Goal: Transaction & Acquisition: Purchase product/service

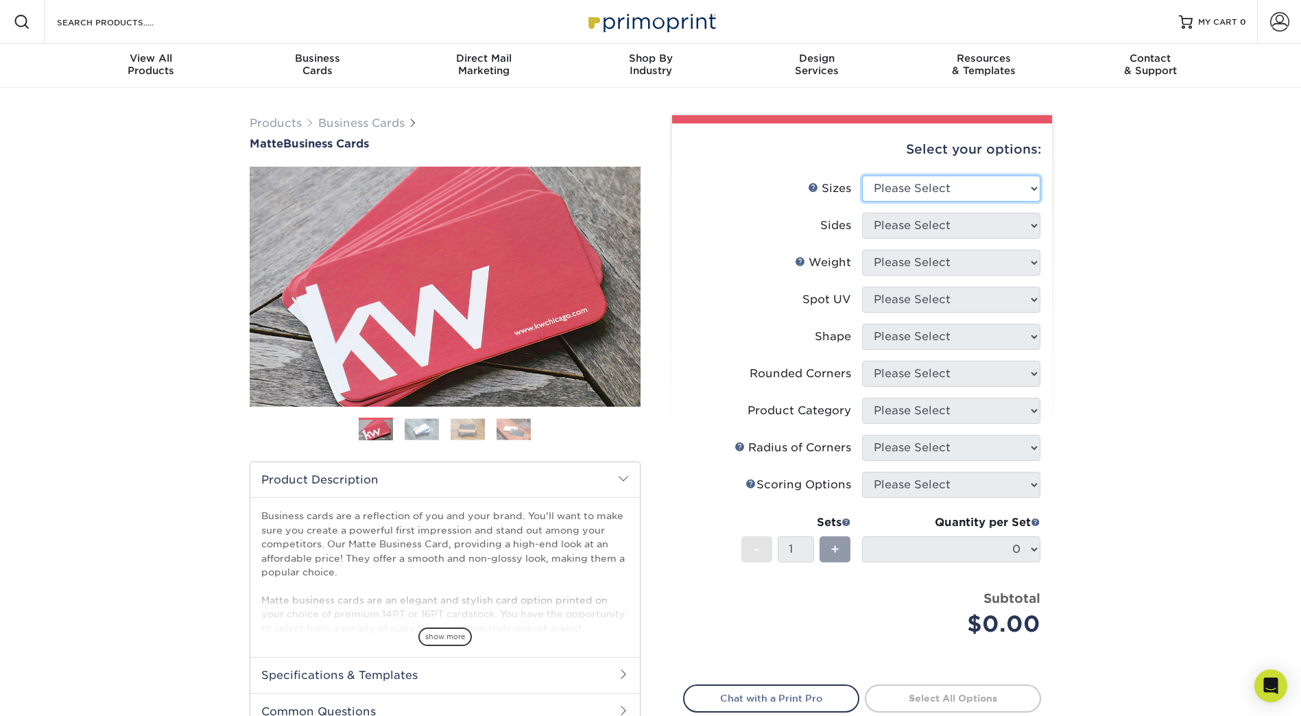
click at [1014, 189] on select "Please Select 1.5" x 3.5" - Mini 1.75" x 3.5" - Mini 2" x 2" - Square 2" x 3" -…" at bounding box center [951, 189] width 178 height 26
select select "2.00x3.50"
click at [862, 176] on select "Please Select 1.5" x 3.5" - Mini 1.75" x 3.5" - Mini 2" x 2" - Square 2" x 3" -…" at bounding box center [951, 189] width 178 height 26
click at [918, 224] on select "Please Select Print Both Sides Print Front Only" at bounding box center [951, 226] width 178 height 26
select select "13abbda7-1d64-4f25-8bb2-c179b224825d"
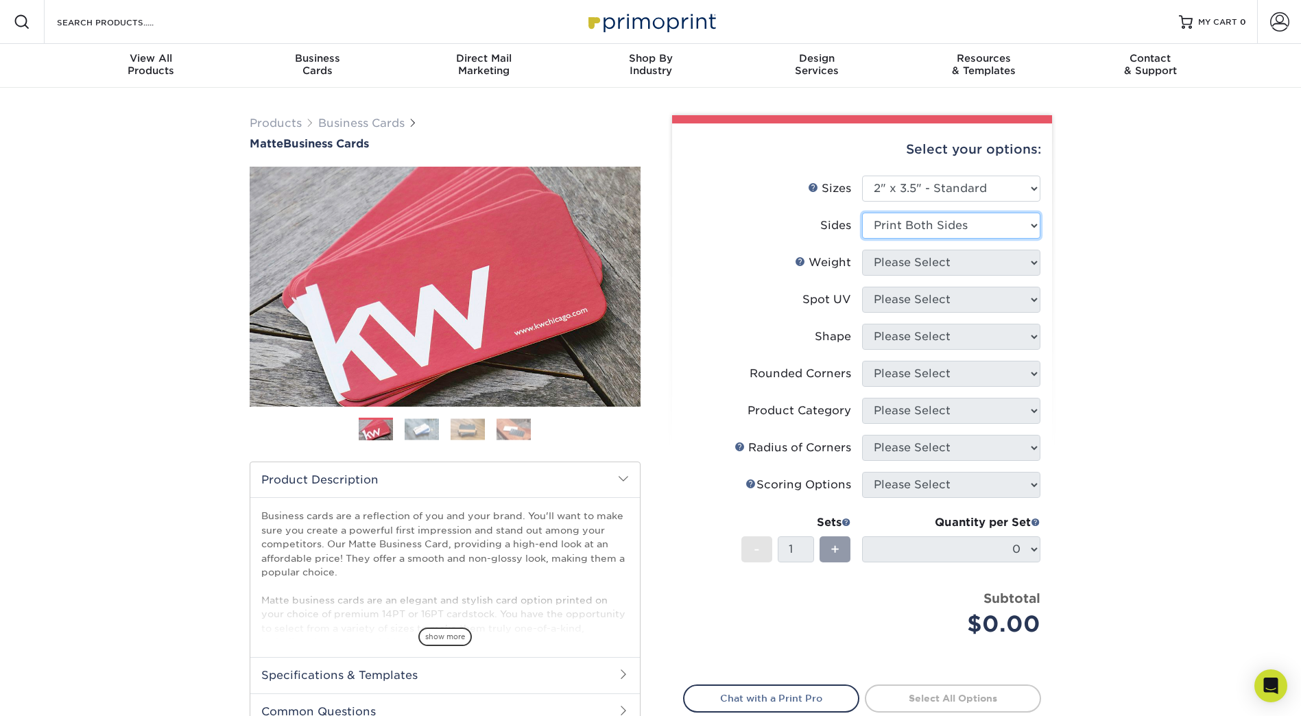
click at [862, 213] on select "Please Select Print Both Sides Print Front Only" at bounding box center [951, 226] width 178 height 26
click at [981, 265] on select "Please Select 16PT 14PT" at bounding box center [951, 263] width 178 height 26
select select "14PT"
click at [862, 250] on select "Please Select 16PT 14PT" at bounding box center [951, 263] width 178 height 26
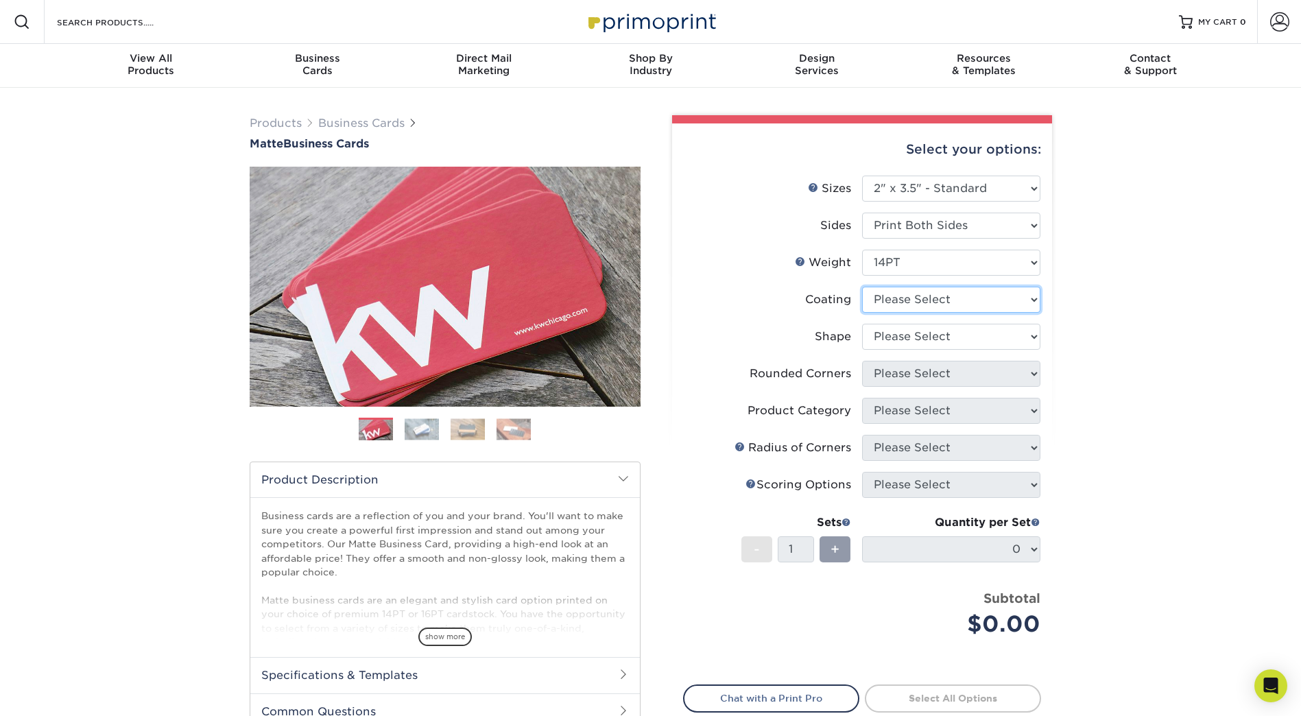
click at [951, 303] on select at bounding box center [951, 300] width 178 height 26
select select "121bb7b5-3b4d-429f-bd8d-bbf80e953313"
click at [862, 287] on select at bounding box center [951, 300] width 178 height 26
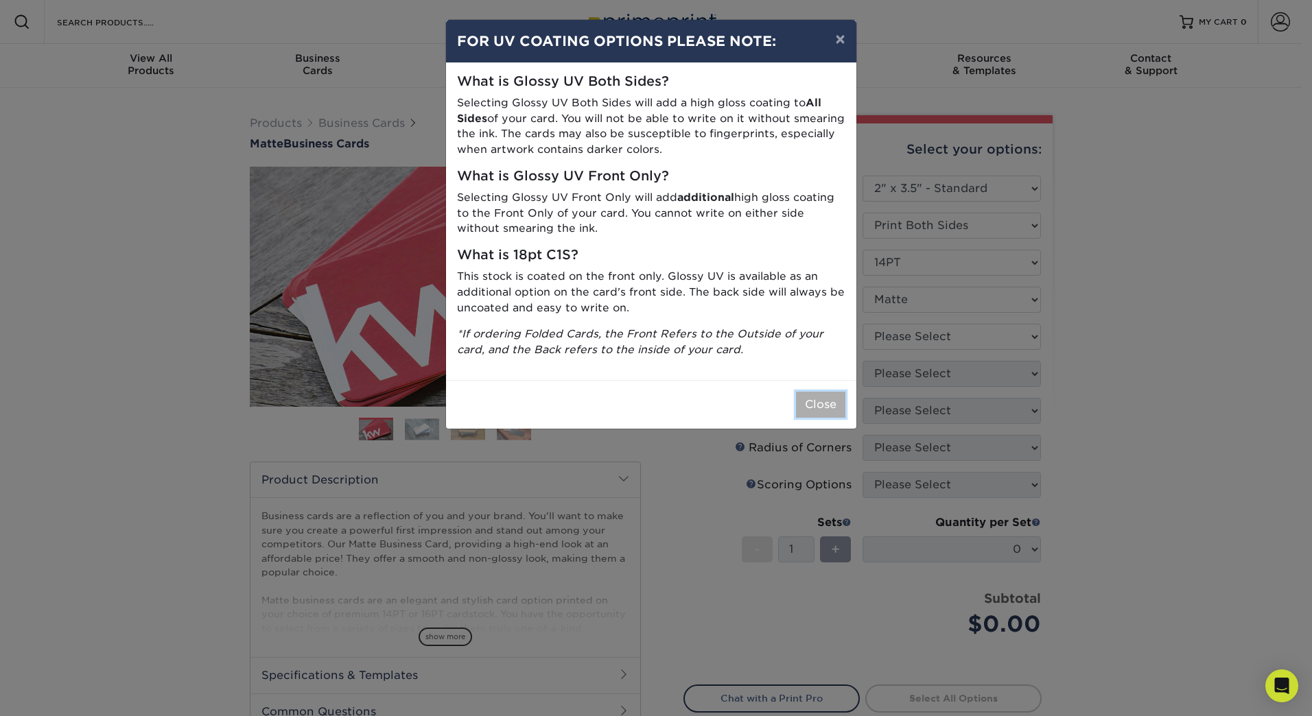
click at [823, 403] on button "Close" at bounding box center [820, 405] width 49 height 26
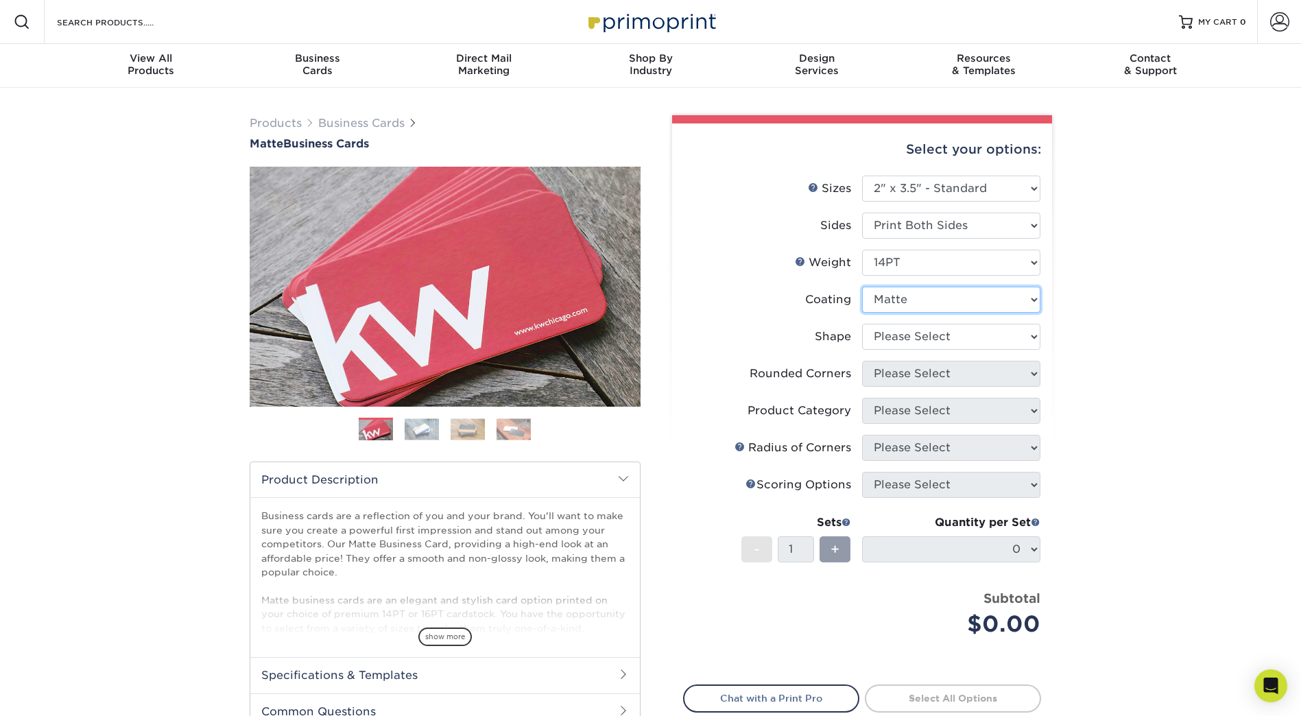
drag, startPoint x: 930, startPoint y: 305, endPoint x: 930, endPoint y: 323, distance: 18.5
click at [930, 323] on ul "Sizes Help Sizes Please Select 1.5" x 3.5" - Mini 1.75" x 3.5" - Mini 2" x 2" -…" at bounding box center [862, 417] width 358 height 482
drag, startPoint x: 779, startPoint y: 316, endPoint x: 786, endPoint y: 316, distance: 6.9
click at [779, 316] on li "Coating" at bounding box center [862, 305] width 357 height 37
click at [920, 336] on select "Please Select Standard" at bounding box center [951, 337] width 178 height 26
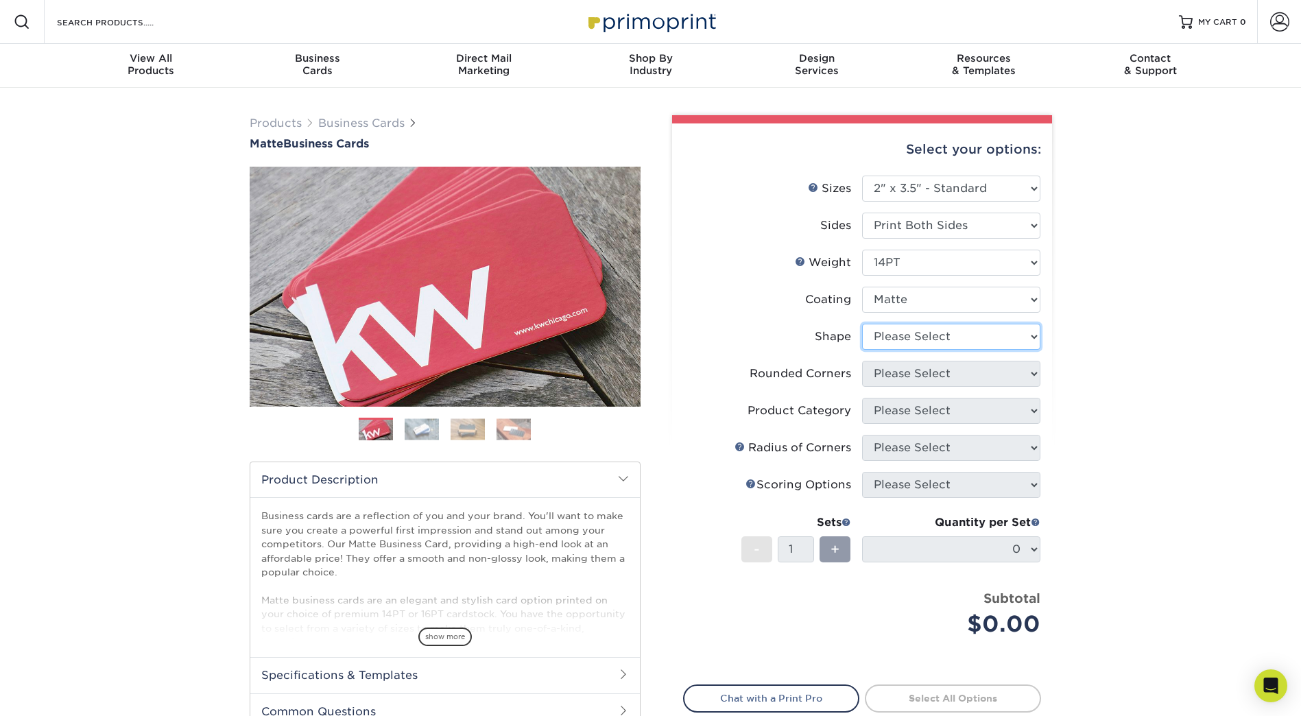
select select "standard"
click at [862, 324] on select "Please Select Standard" at bounding box center [951, 337] width 178 height 26
click at [929, 373] on select "Please Select Yes - Round 2 Corners Yes - Round 4 Corners No" at bounding box center [951, 374] width 178 height 26
select select "0"
click at [862, 361] on select "Please Select Yes - Round 2 Corners Yes - Round 4 Corners No" at bounding box center [951, 374] width 178 height 26
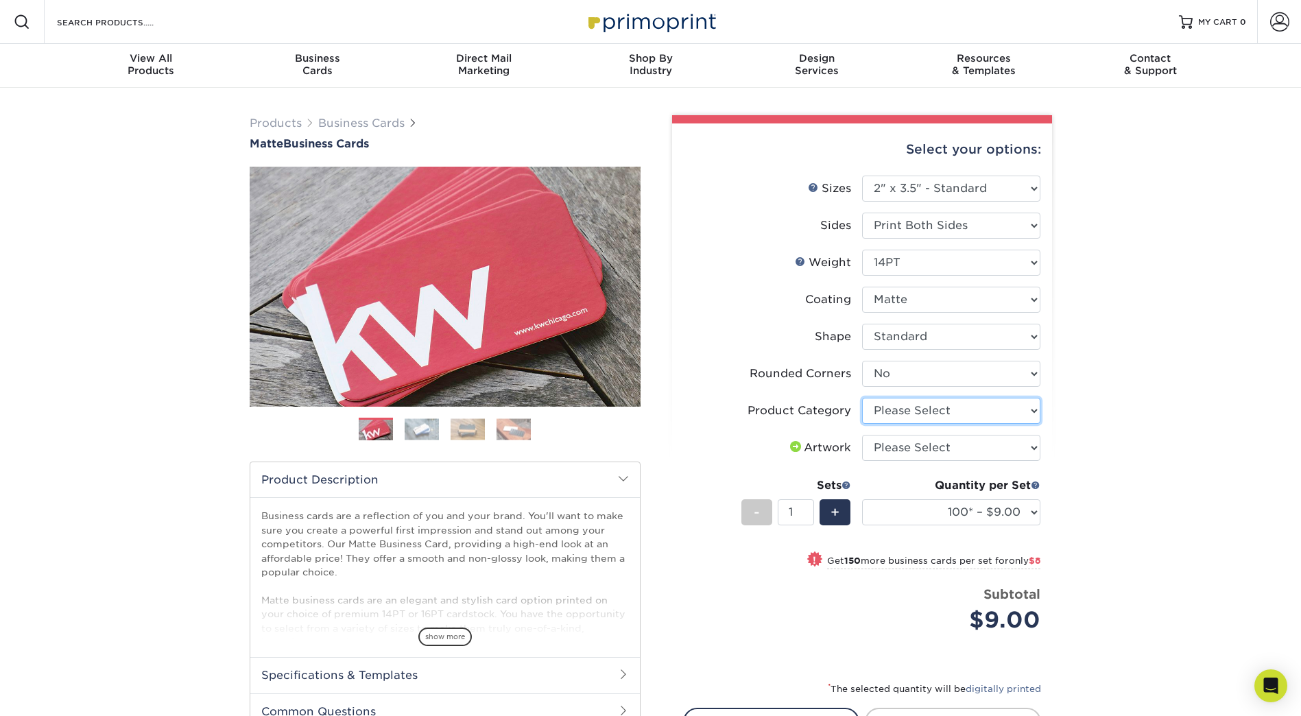
click at [953, 412] on select "Please Select Business Cards" at bounding box center [951, 411] width 178 height 26
select select "3b5148f1-0588-4f88-a218-97bcfdce65c1"
click at [862, 398] on select "Please Select Business Cards" at bounding box center [951, 411] width 178 height 26
click at [953, 444] on select "Please Select I will upload files I need a design - $100" at bounding box center [951, 448] width 178 height 26
select select "upload"
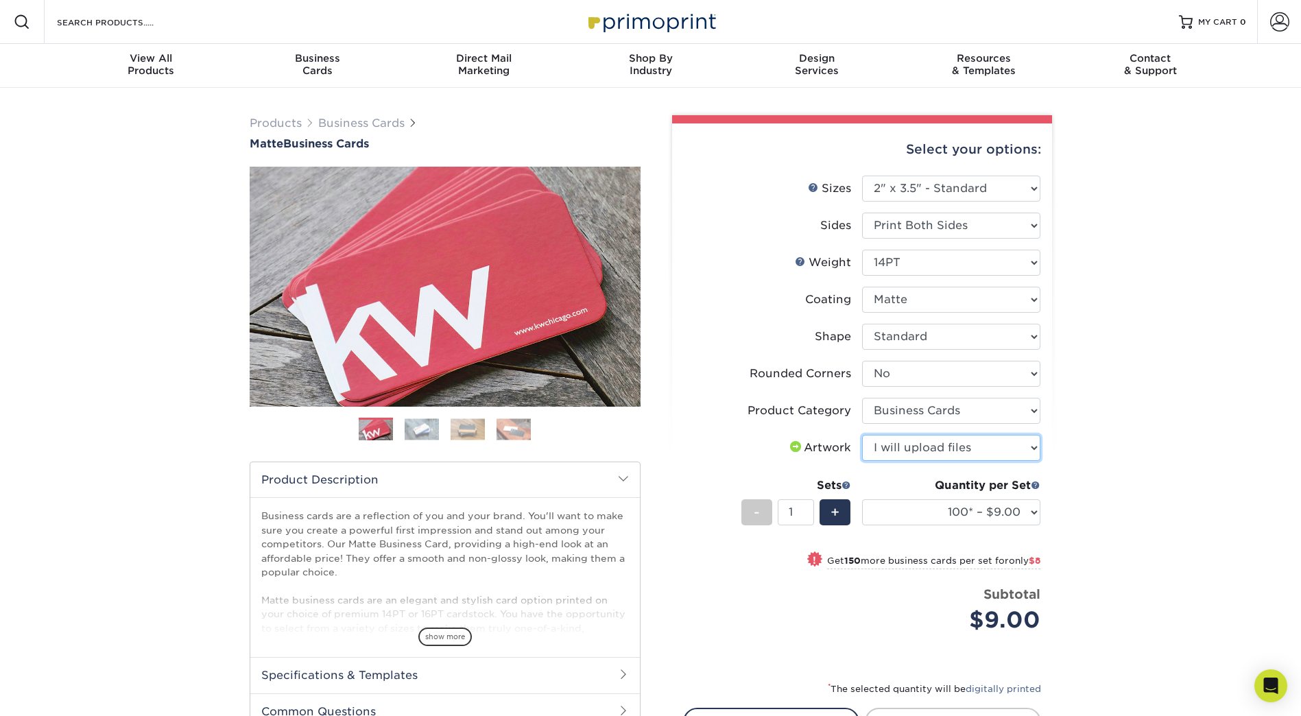
click at [862, 435] on select "Please Select I will upload files I need a design - $100" at bounding box center [951, 448] width 178 height 26
click at [705, 458] on label "Artwork" at bounding box center [773, 448] width 178 height 26
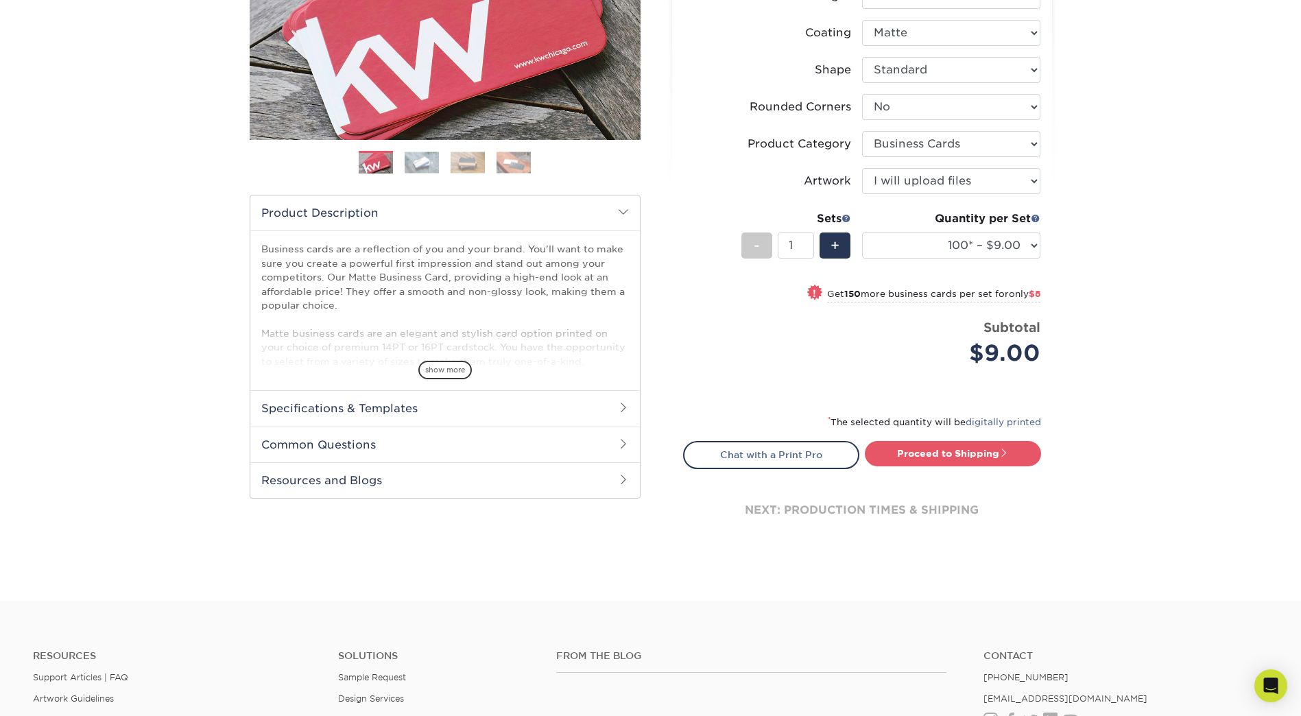
scroll to position [274, 0]
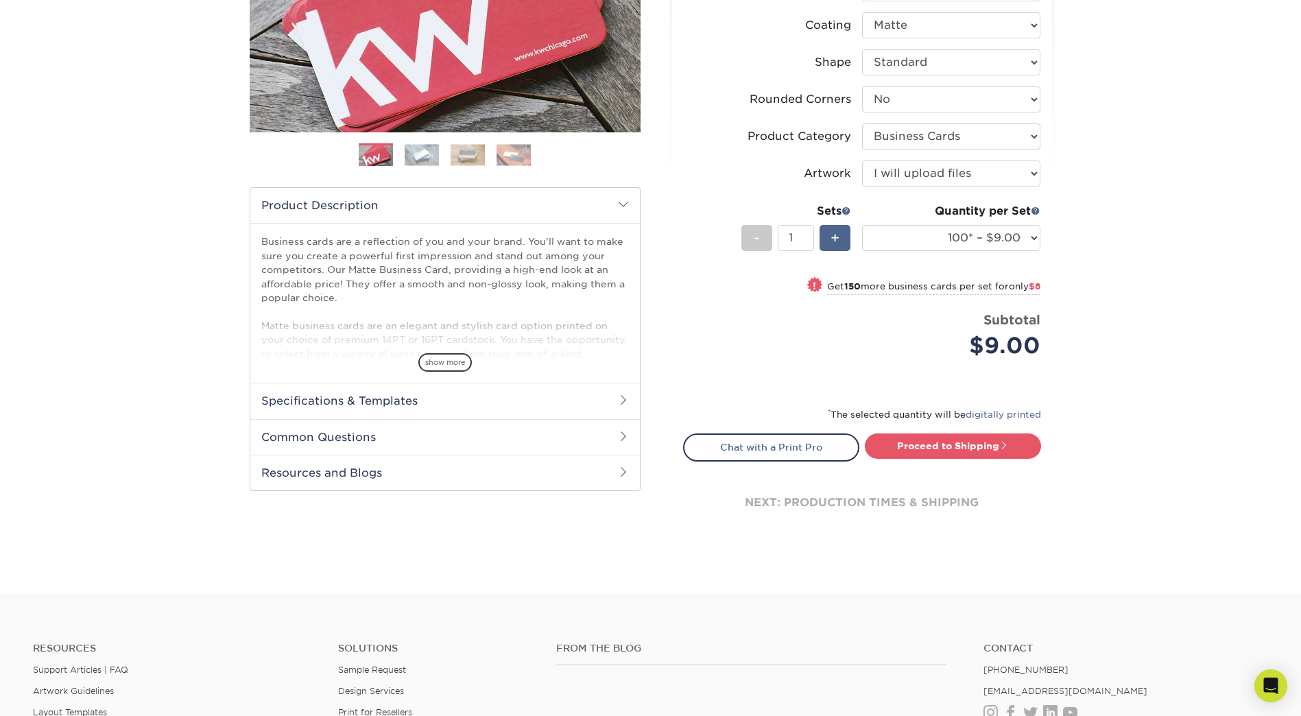
click at [840, 237] on div "+" at bounding box center [835, 238] width 31 height 26
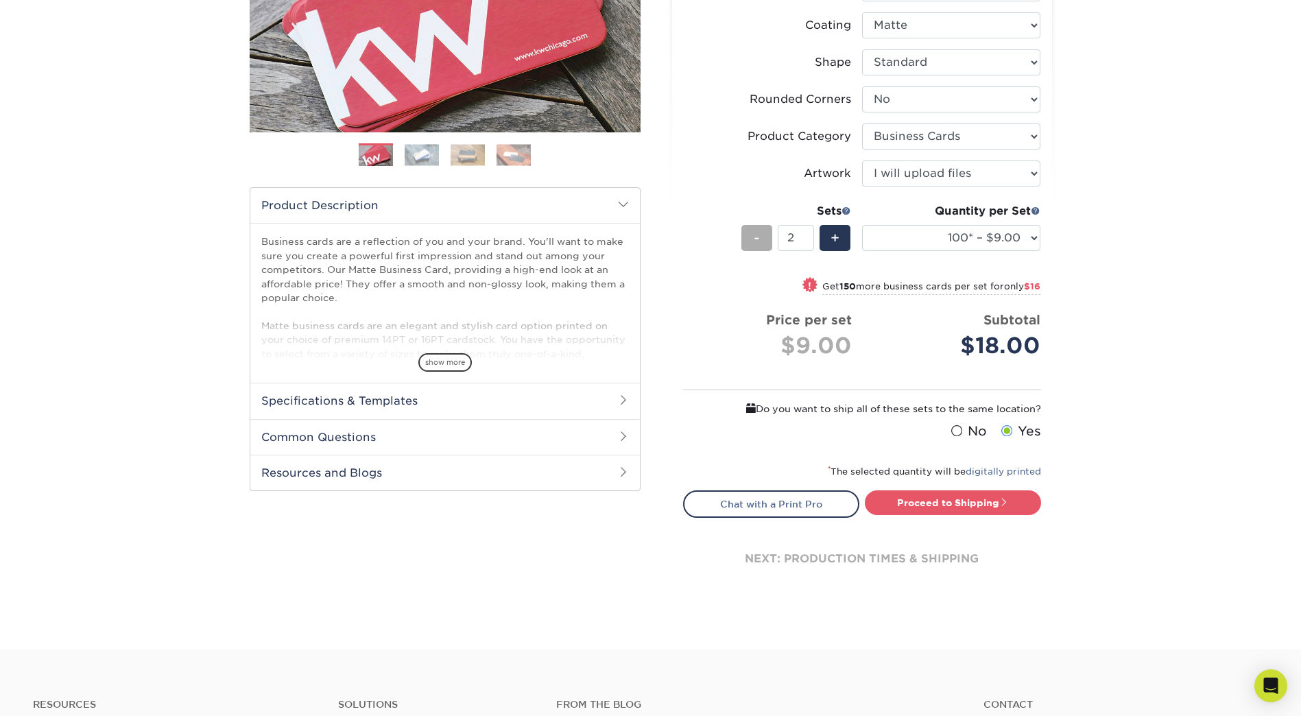
click at [746, 237] on div "-" at bounding box center [757, 238] width 31 height 26
type input "1"
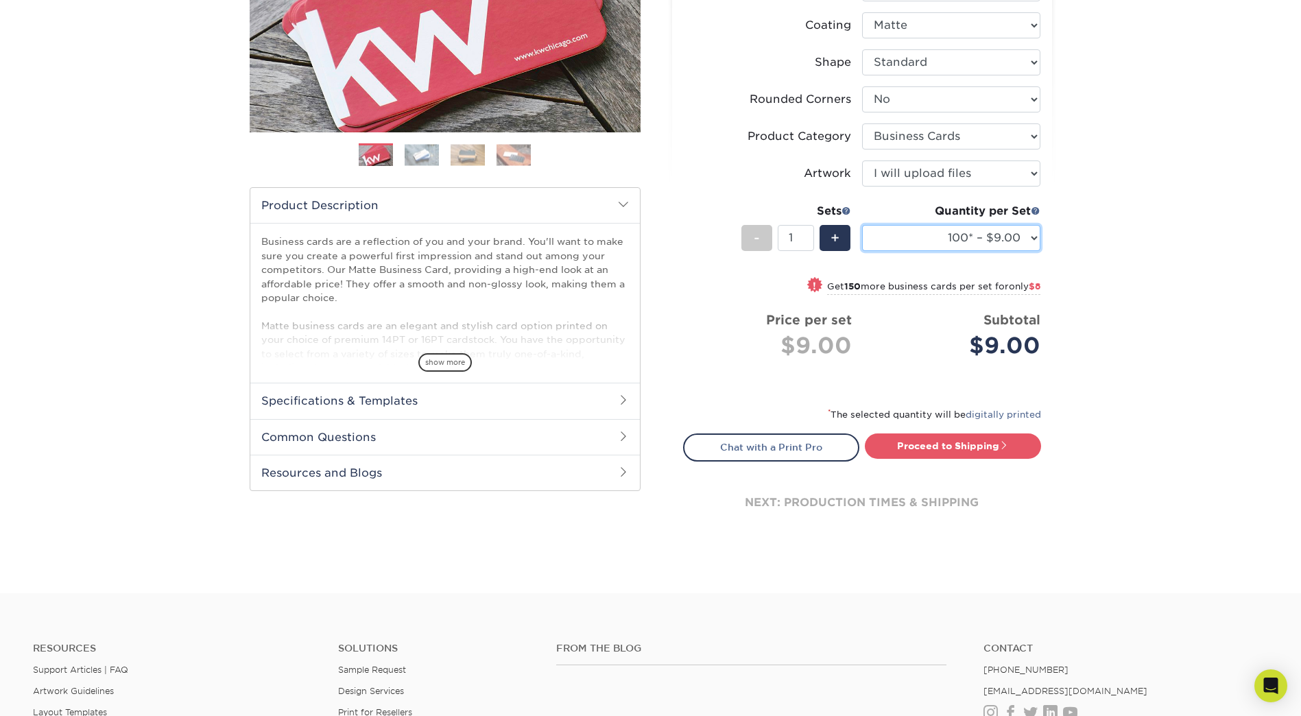
click at [1021, 233] on select "100* – $9.00 250* – $17.00 500 – $33.00 1000 – $42.00 2500 – $75.00 5000 – $143…" at bounding box center [951, 238] width 178 height 26
select select "250* – $17.00"
click at [862, 225] on select "100* – $9.00 250* – $17.00 500 – $33.00 1000 – $42.00 2500 – $75.00 5000 – $143…" at bounding box center [951, 238] width 178 height 26
click at [1100, 277] on div "Products Business Cards Matte Business Cards Previous Next 100 $ 9" at bounding box center [650, 203] width 1301 height 780
click at [689, 360] on div "Price per set $17.00" at bounding box center [773, 337] width 178 height 52
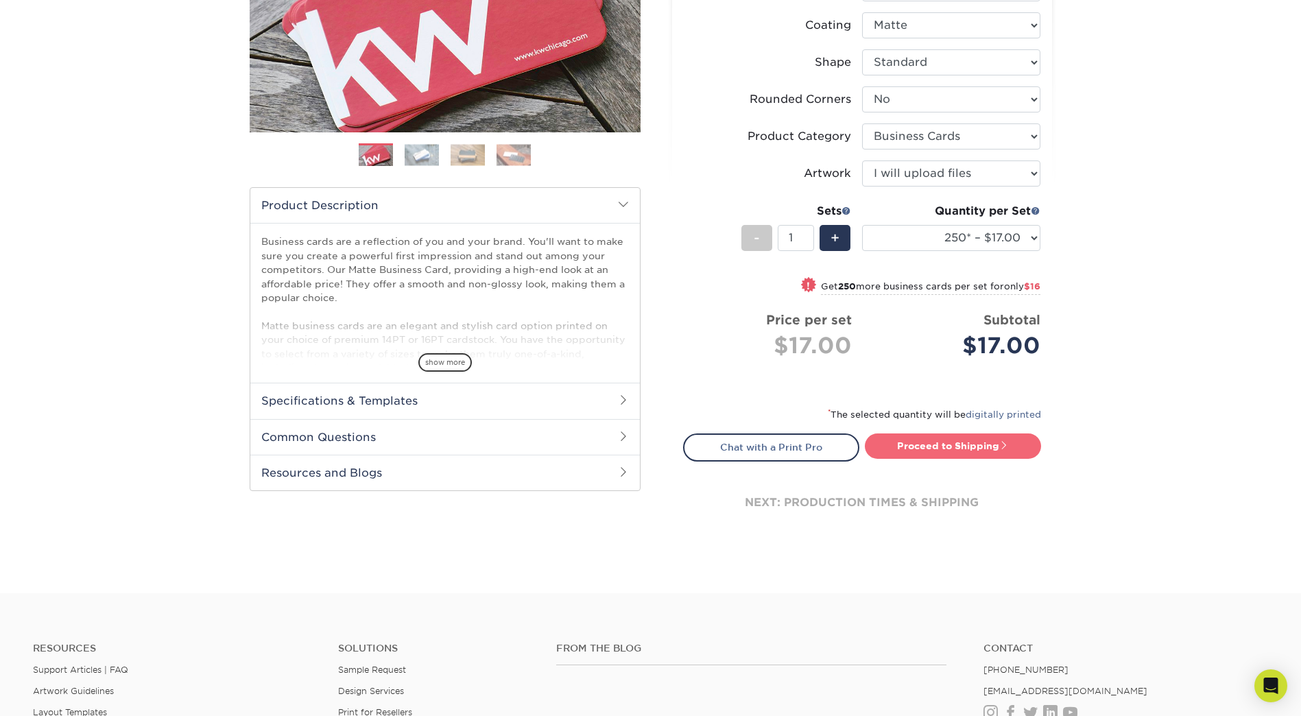
click at [920, 442] on link "Proceed to Shipping" at bounding box center [953, 446] width 176 height 25
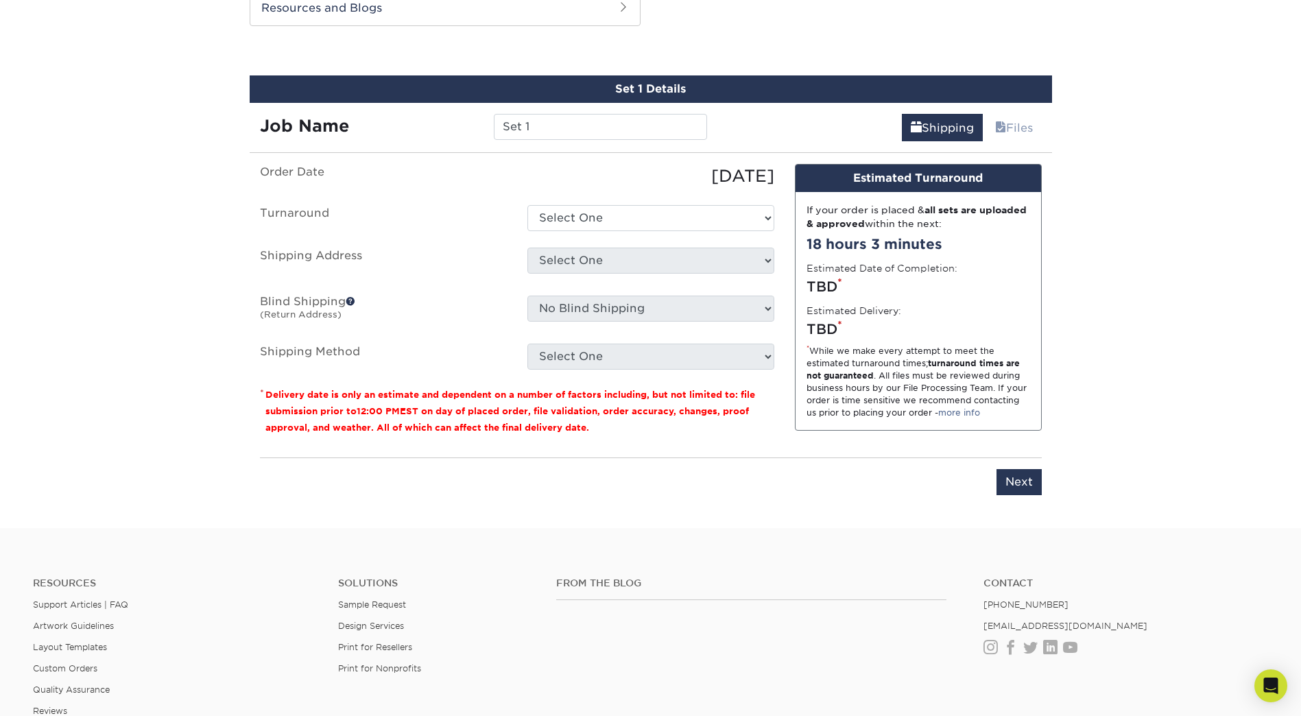
scroll to position [746, 0]
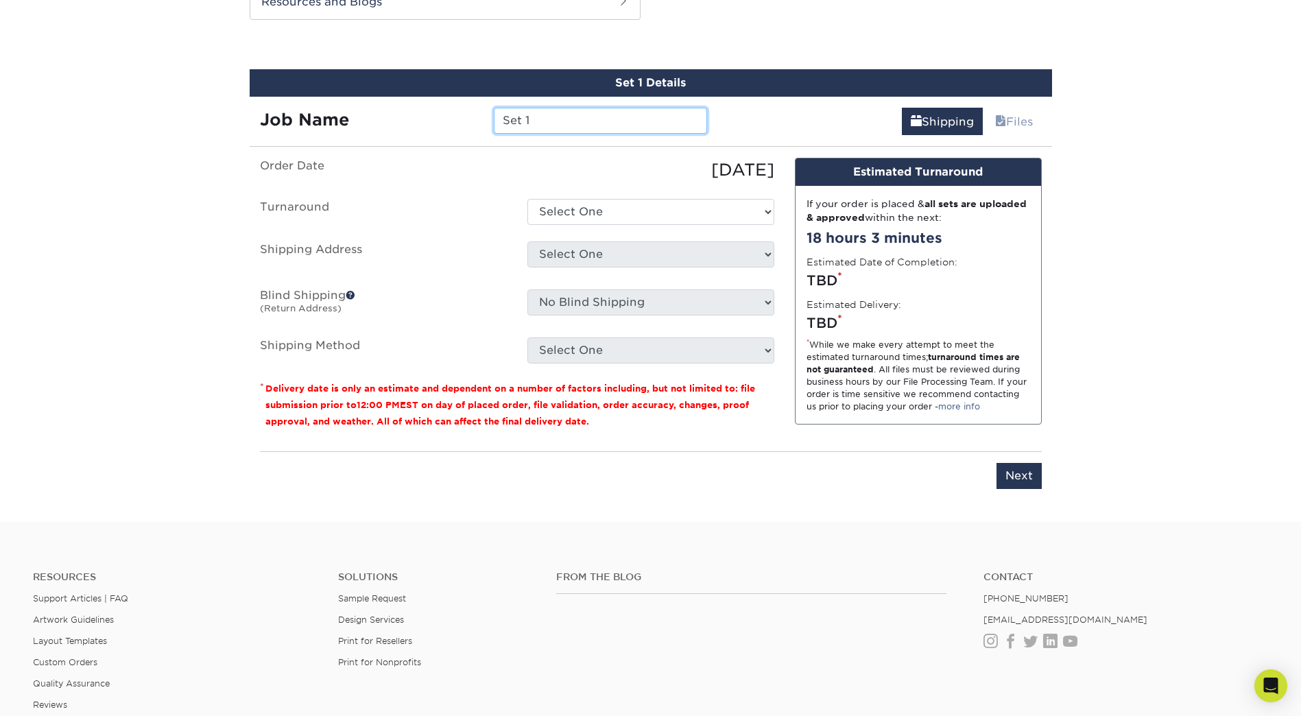
drag, startPoint x: 560, startPoint y: 119, endPoint x: 336, endPoint y: 98, distance: 224.6
click at [340, 99] on div "Job Name Set 1" at bounding box center [484, 116] width 469 height 38
type input "[PERSON_NAME]"
click at [748, 221] on select "Select One 2-4 Business Days 2 Day Next Business Day" at bounding box center [651, 212] width 247 height 26
select select "56f96fba-ecd4-4e1b-a4a4-6bff8fef1ff9"
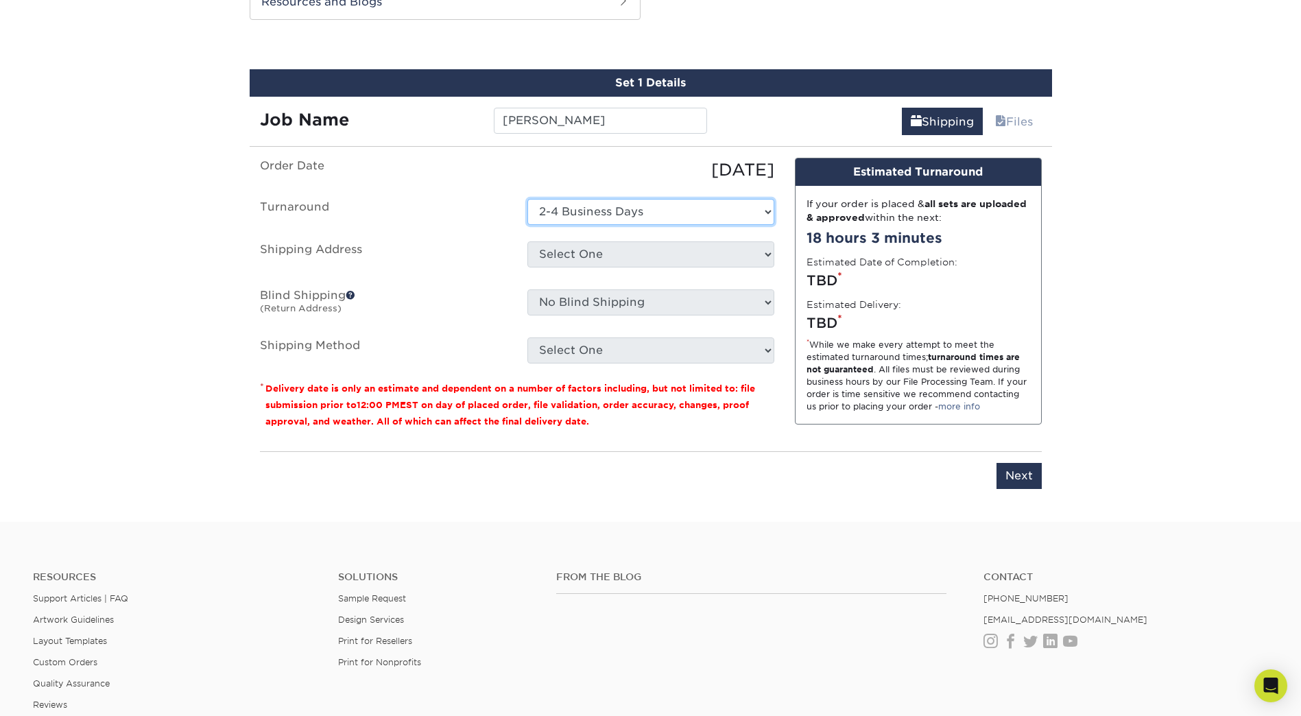
click at [528, 199] on select "Select One 2-4 Business Days 2 Day Next Business Day" at bounding box center [651, 212] width 247 height 26
click at [610, 253] on select "Select One + Add New Address - Login" at bounding box center [651, 254] width 247 height 26
click at [528, 268] on select "Select One + Add New Address - Login" at bounding box center [651, 254] width 247 height 26
select select "-1"
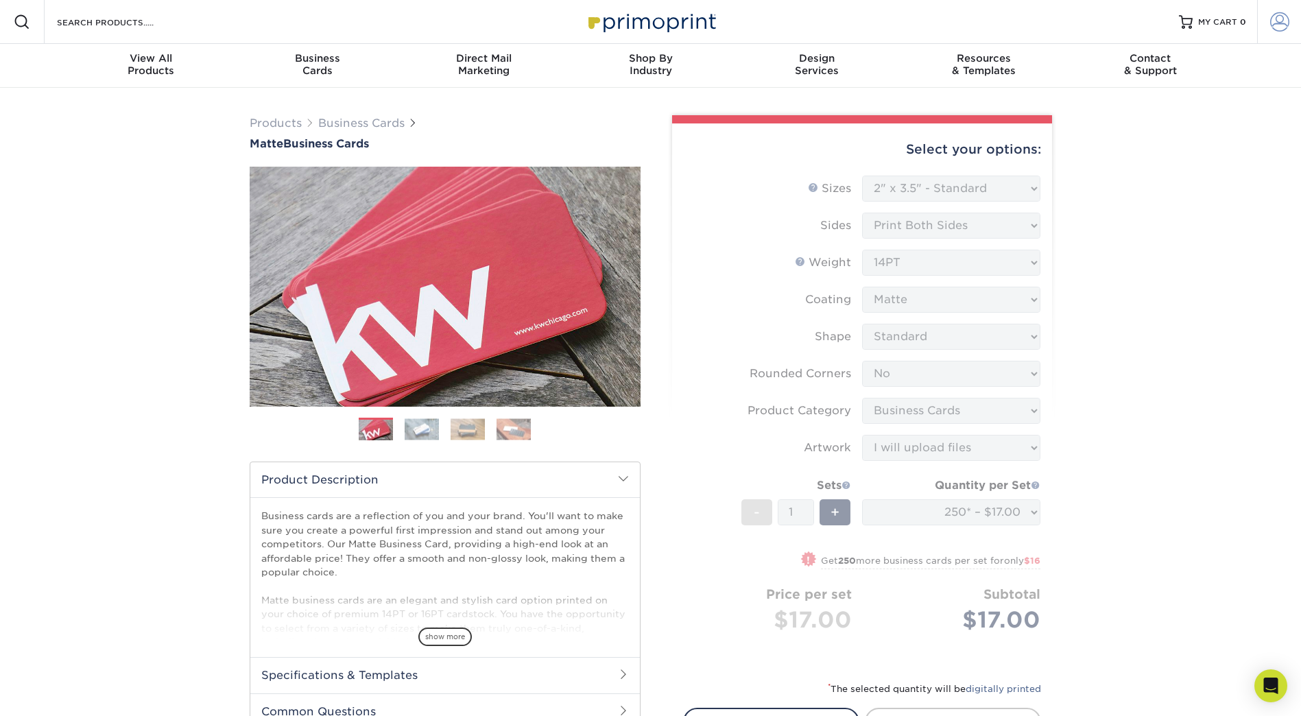
click at [1280, 25] on span at bounding box center [1280, 21] width 19 height 19
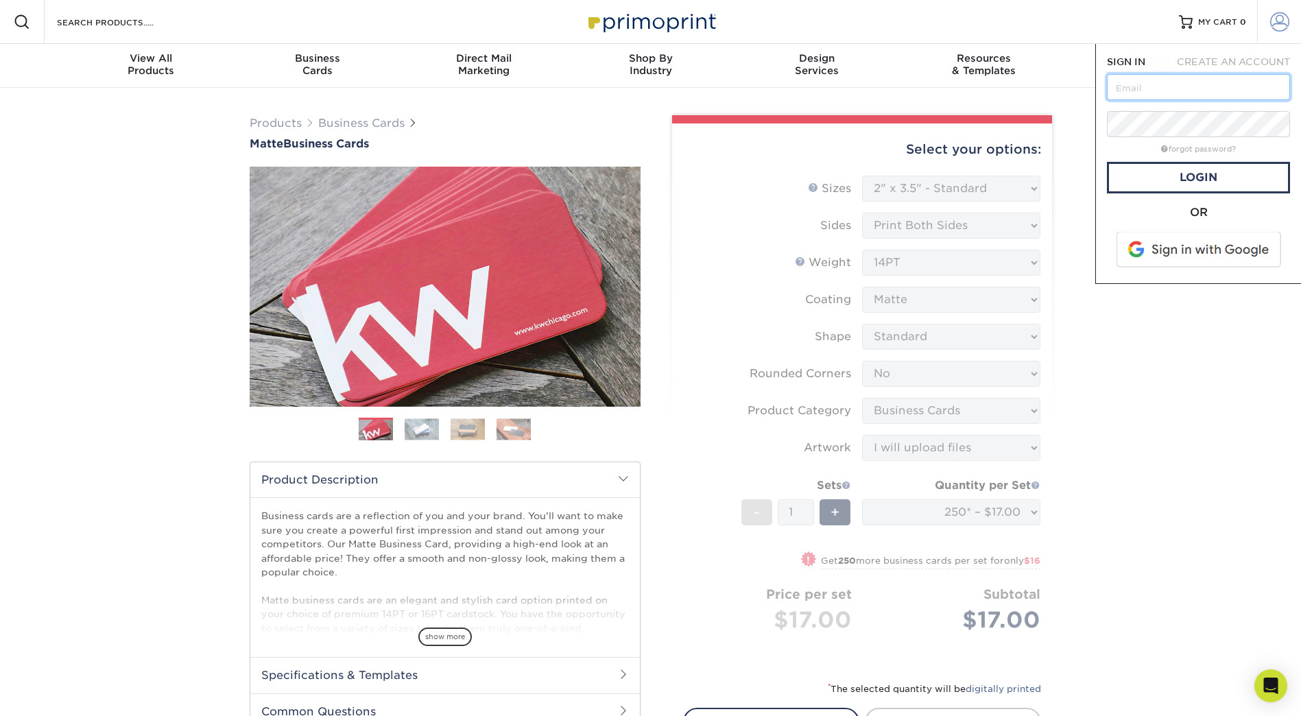
type input "[EMAIL_ADDRESS][DOMAIN_NAME]"
click at [1193, 182] on link "Login" at bounding box center [1198, 178] width 183 height 32
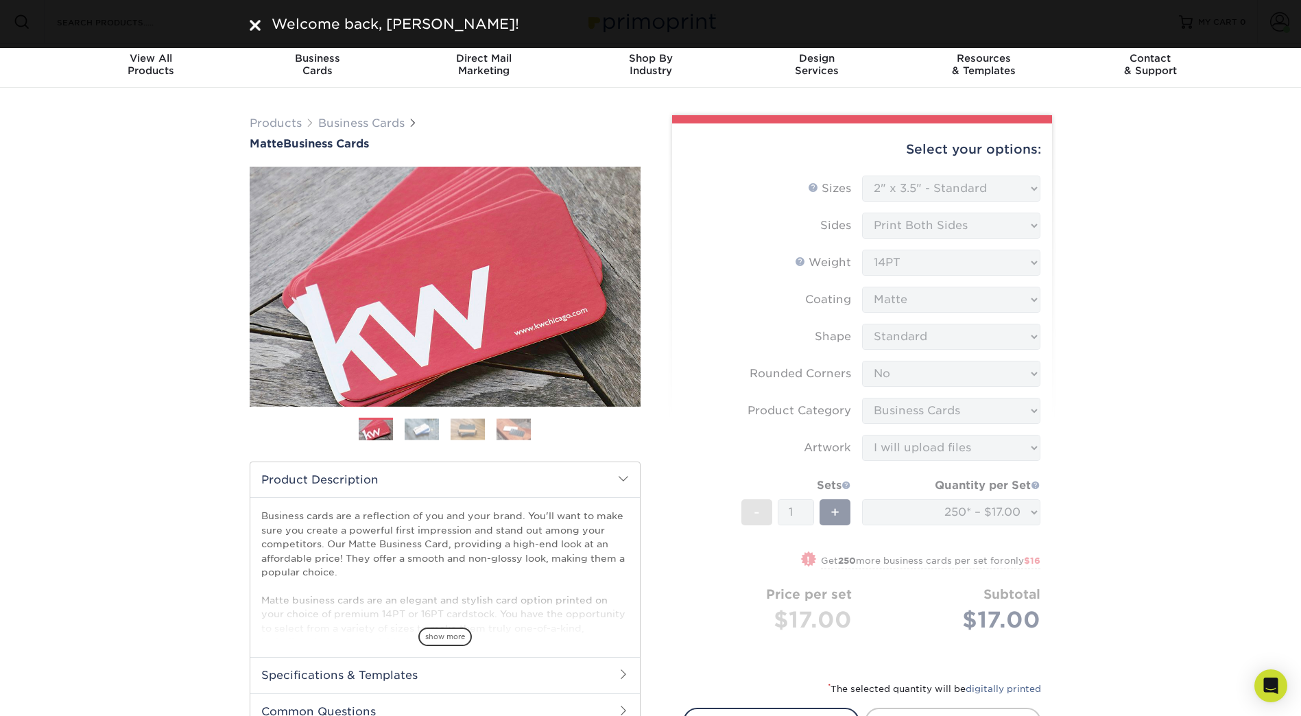
click at [127, 284] on div "Products Business Cards Matte Business Cards Previous Next 100 $ 9" at bounding box center [650, 678] width 1301 height 1180
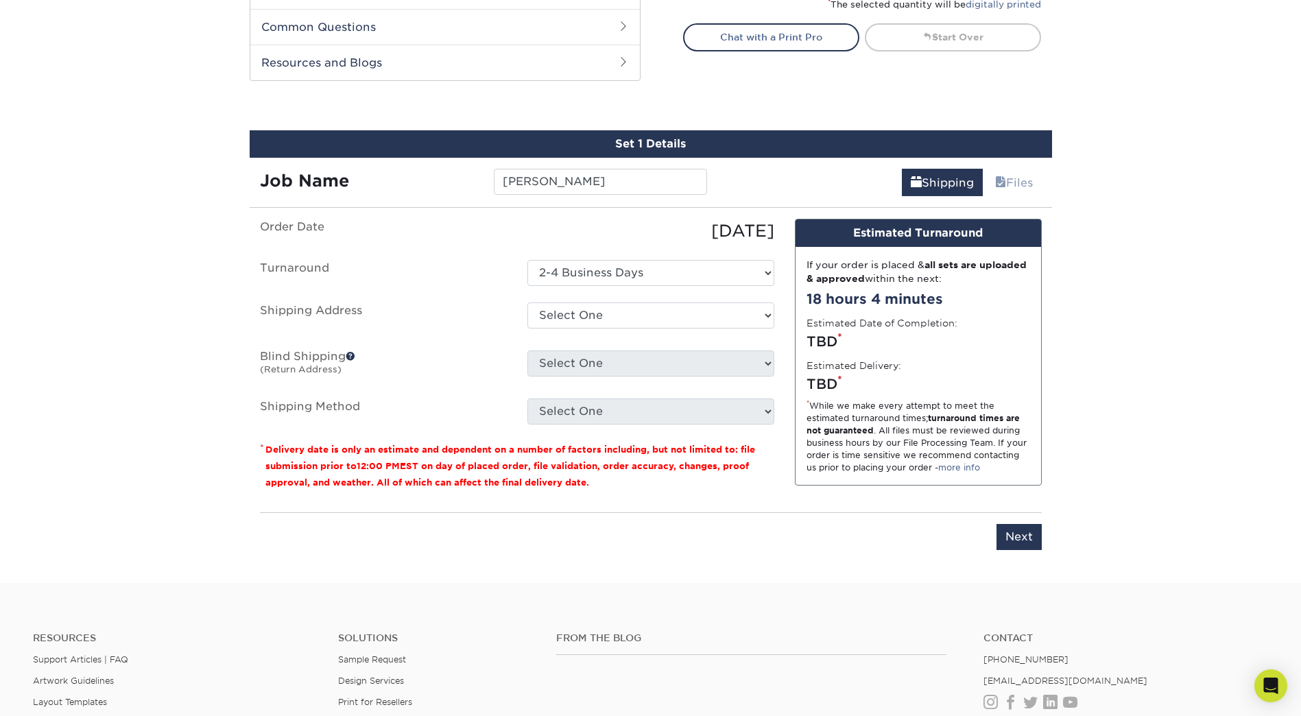
scroll to position [686, 0]
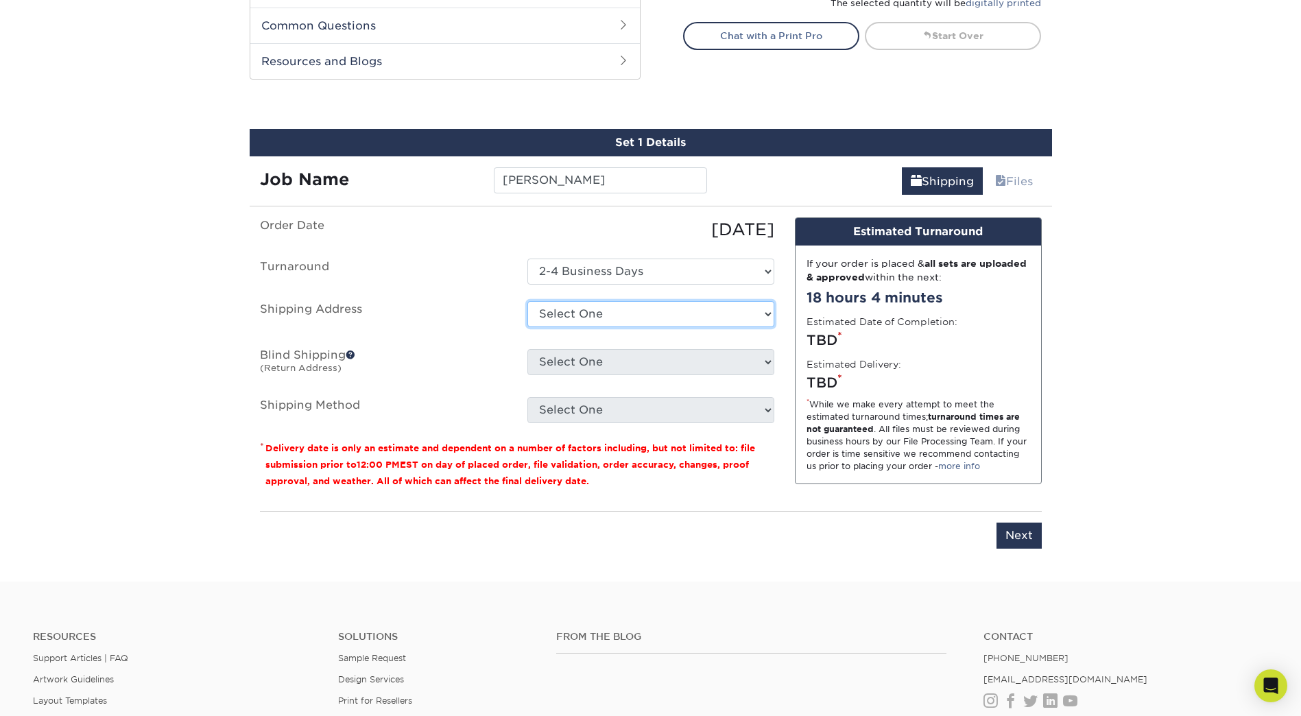
click at [595, 307] on select "Select One 4301 Westbank Dr Ste 100C, Austin, TX 4301 Westbank Dr Ste 100C, Aus…" at bounding box center [651, 314] width 247 height 26
select select "newaddress"
click at [528, 301] on select "Select One 4301 Westbank Dr Ste 100C, Austin, TX 4301 Westbank Dr Ste 100C, Aus…" at bounding box center [651, 314] width 247 height 26
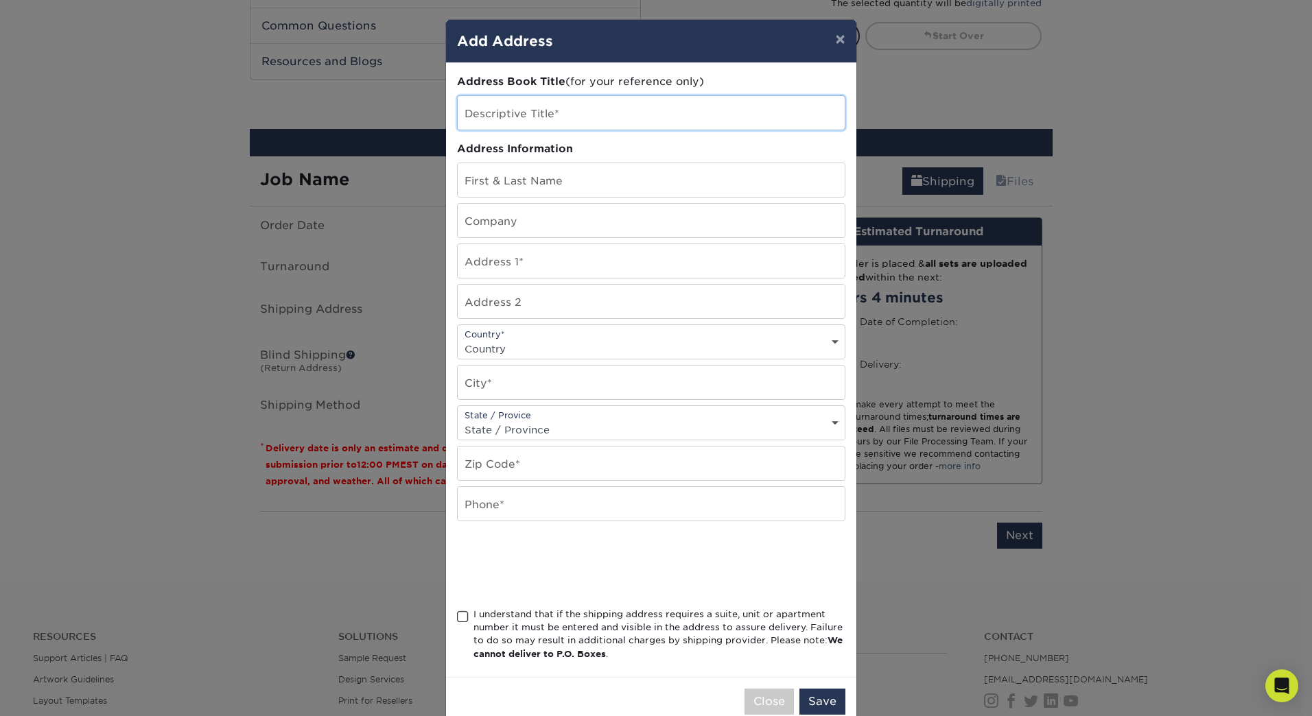
click at [533, 111] on input "text" at bounding box center [651, 113] width 387 height 34
type input "Carrizo Springs"
type input "[PERSON_NAME]"
type input "PrimeBank"
click at [732, 268] on input "text" at bounding box center [651, 261] width 387 height 34
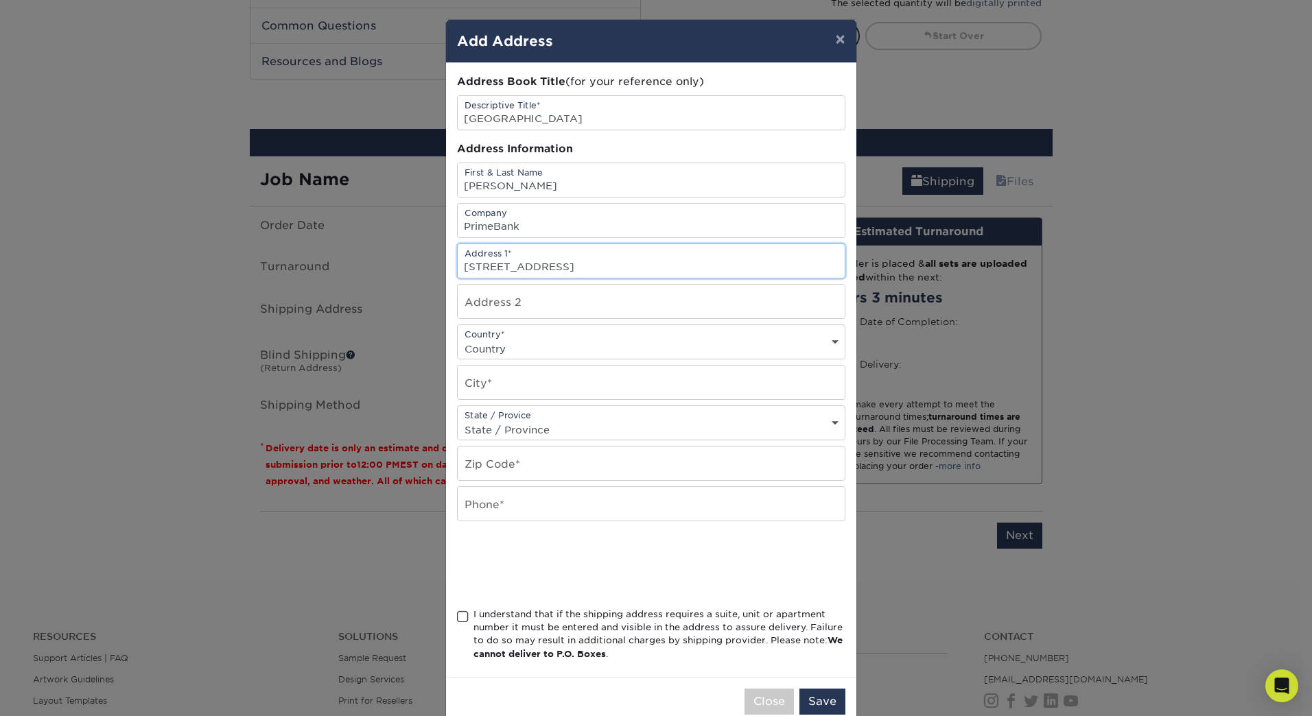
type input "[STREET_ADDRESS]"
select select "US"
type input "Carrizo Springs"
select select "TX"
type input "78834"
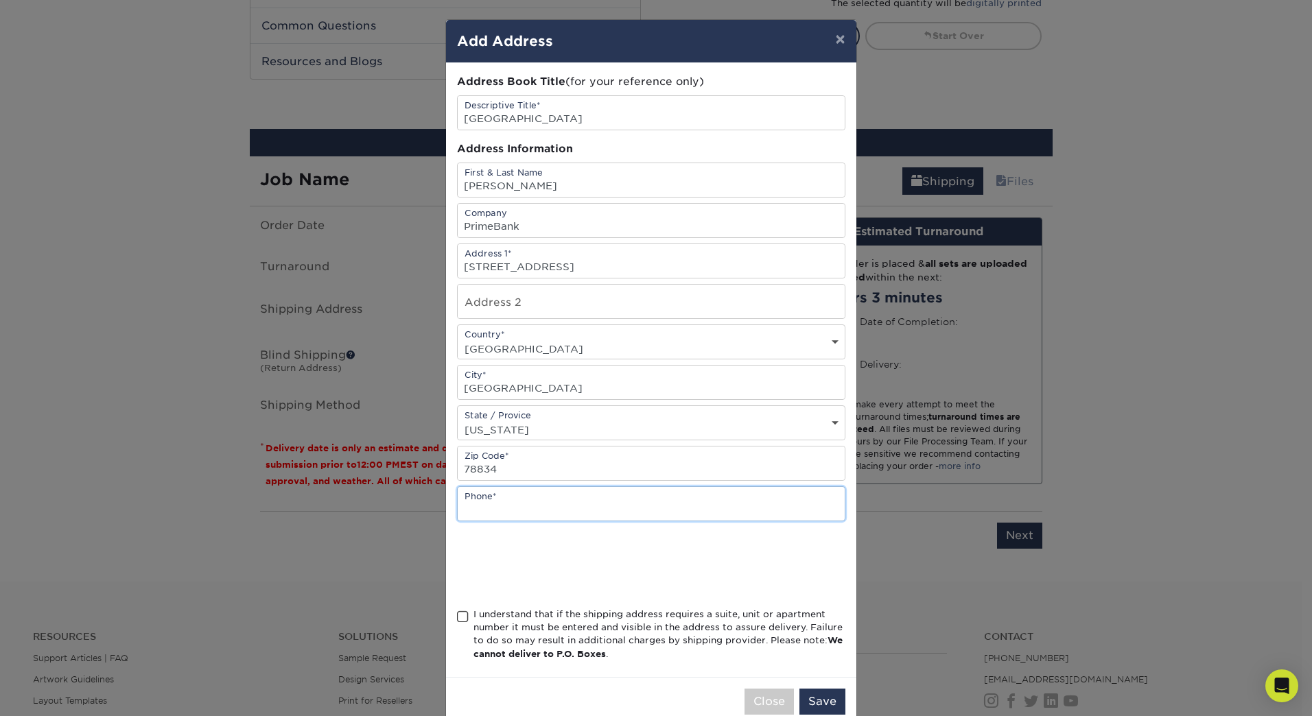
click at [536, 504] on input "text" at bounding box center [651, 504] width 387 height 34
type input "8308765221"
click at [459, 616] on span at bounding box center [463, 617] width 12 height 13
click at [0, 0] on input "I understand that if the shipping address requires a suite, unit or apartment n…" at bounding box center [0, 0] width 0 height 0
click at [814, 706] on button "Save" at bounding box center [822, 702] width 46 height 26
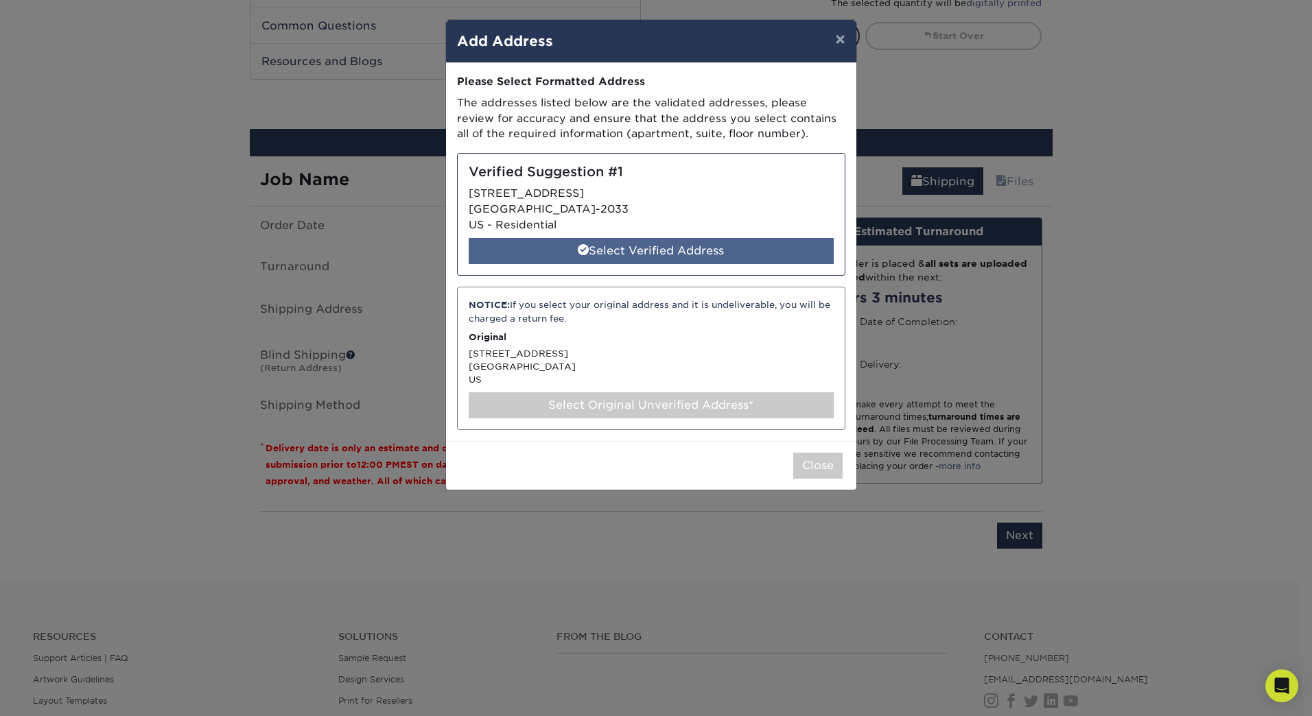
click at [607, 244] on div "Select Verified Address" at bounding box center [651, 251] width 365 height 26
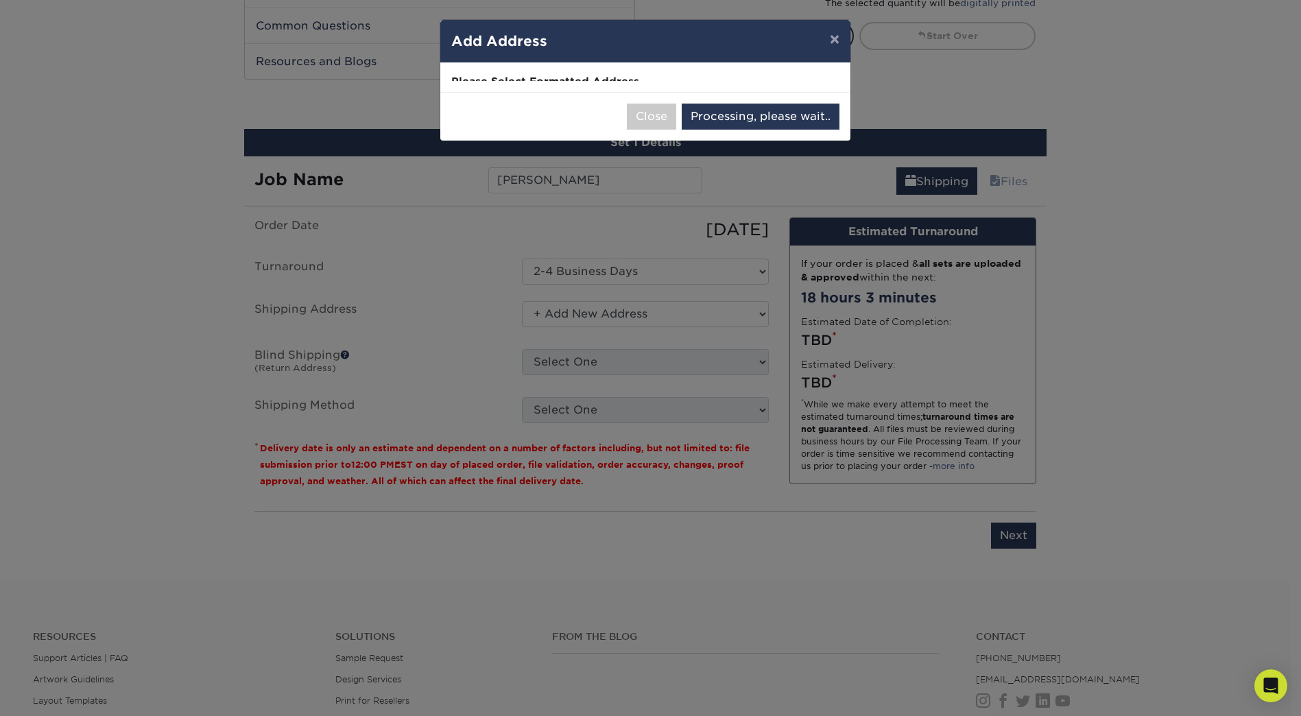
select select "286777"
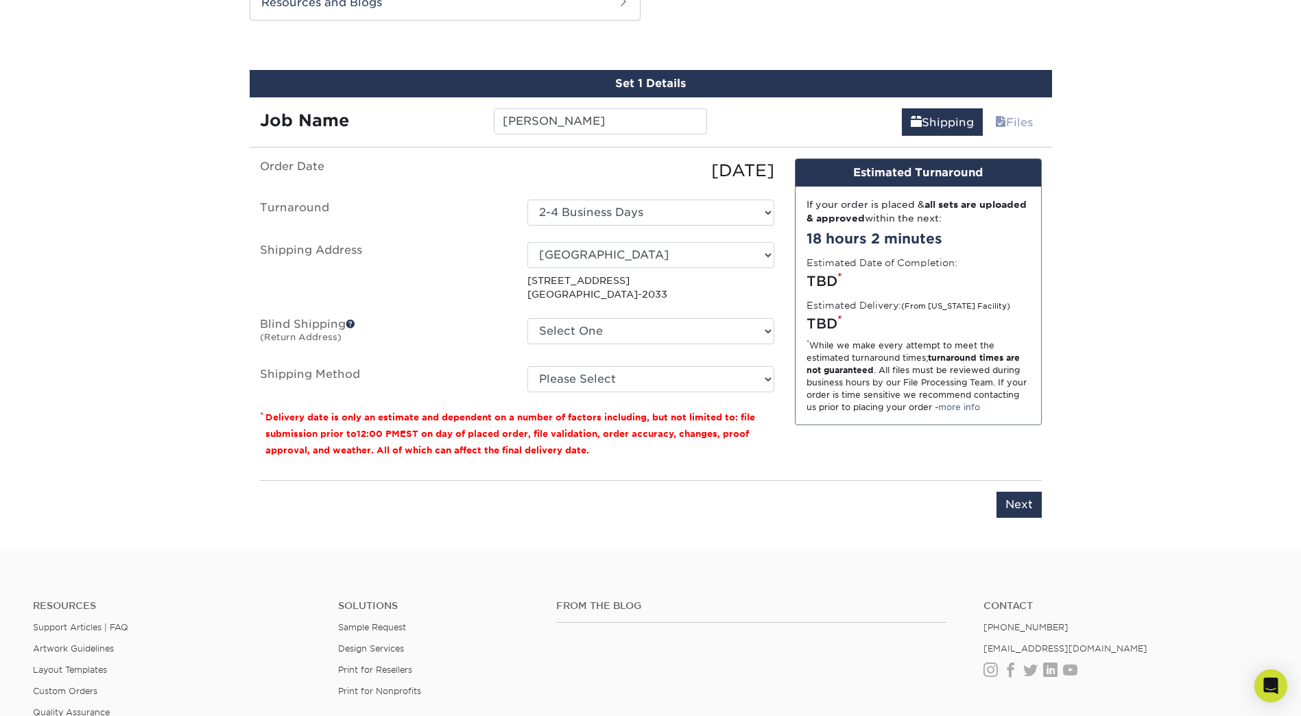
scroll to position [755, 0]
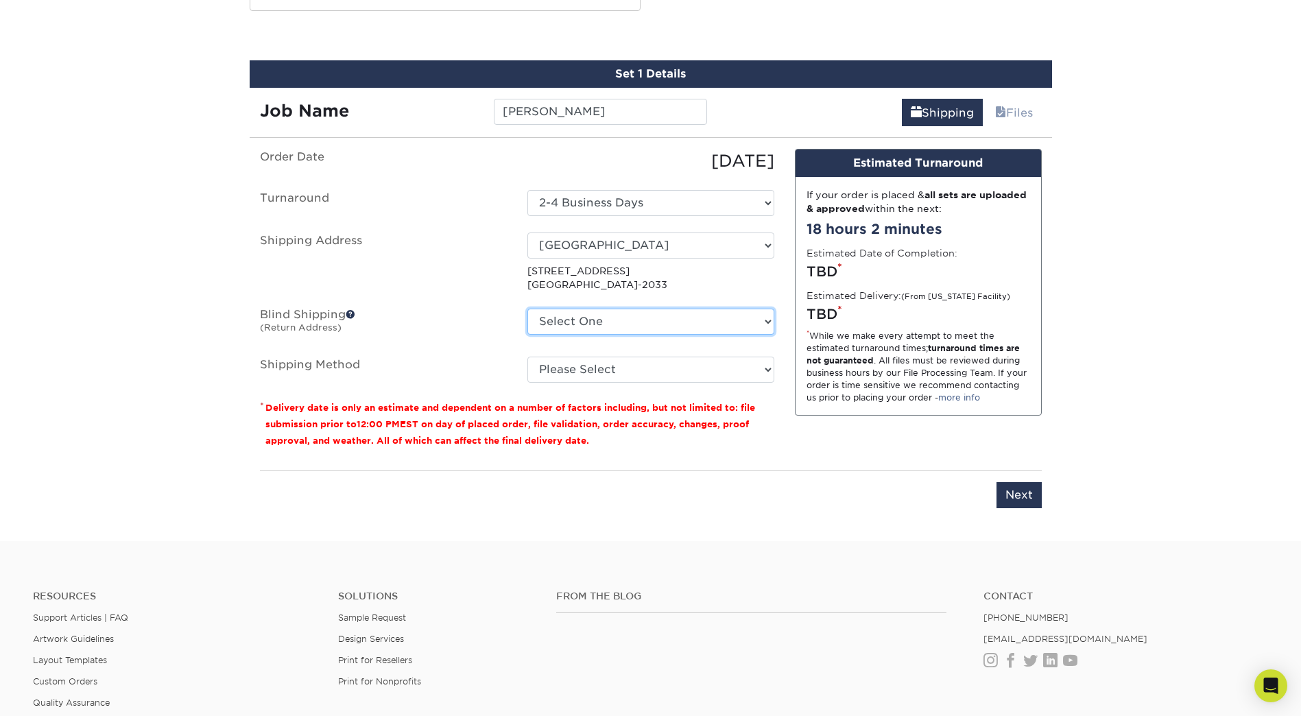
click at [711, 322] on select "Select One 4301 Westbank Dr Ste 100C, Austin, TX 4301 Westbank Dr Ste 100C, Aus…" at bounding box center [651, 322] width 247 height 26
select select "276876"
click at [528, 309] on select "Select One 4301 Westbank Dr Ste 100C, Austin, TX 4301 Westbank Dr Ste 100C, Aus…" at bounding box center [651, 322] width 247 height 26
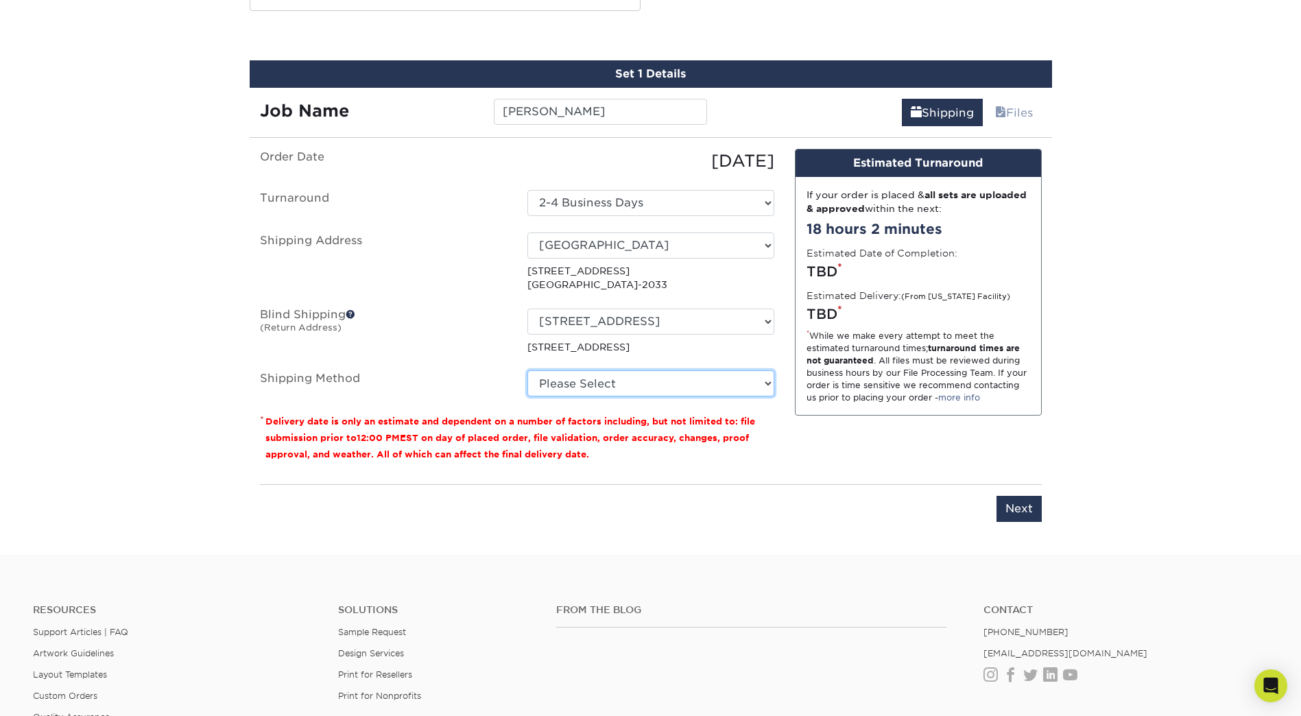
click at [670, 384] on select "Please Select Ground Shipping (+$7.84) 3 Day Shipping Service (+$24.95) 2 Day A…" at bounding box center [651, 383] width 247 height 26
select select "03"
click at [528, 370] on select "Please Select Ground Shipping (+$7.84) 3 Day Shipping Service (+$24.95) 2 Day A…" at bounding box center [651, 383] width 247 height 26
click at [907, 478] on div "You've choosen mailing services! If you have a csv address list please upload i…" at bounding box center [651, 344] width 782 height 390
click at [1006, 506] on input "Next" at bounding box center [1019, 509] width 45 height 26
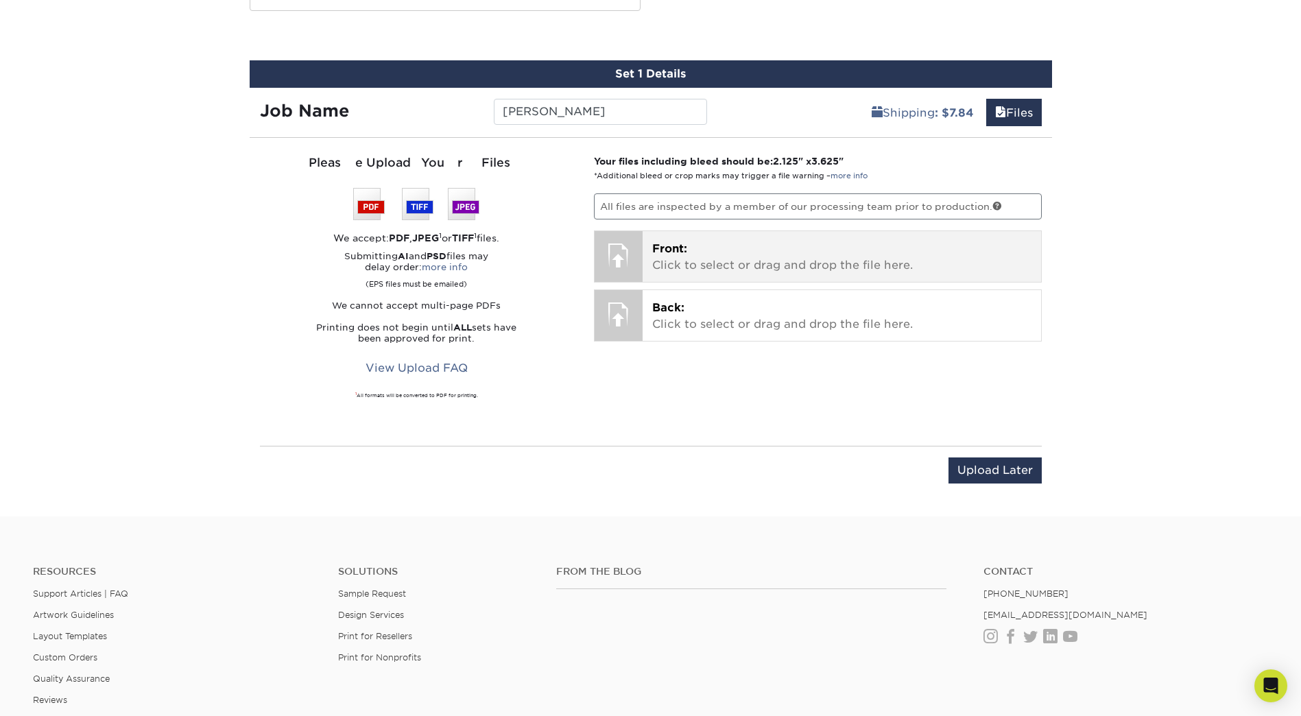
click at [688, 256] on p "Front: Click to select or drag and drop the file here." at bounding box center [841, 257] width 379 height 33
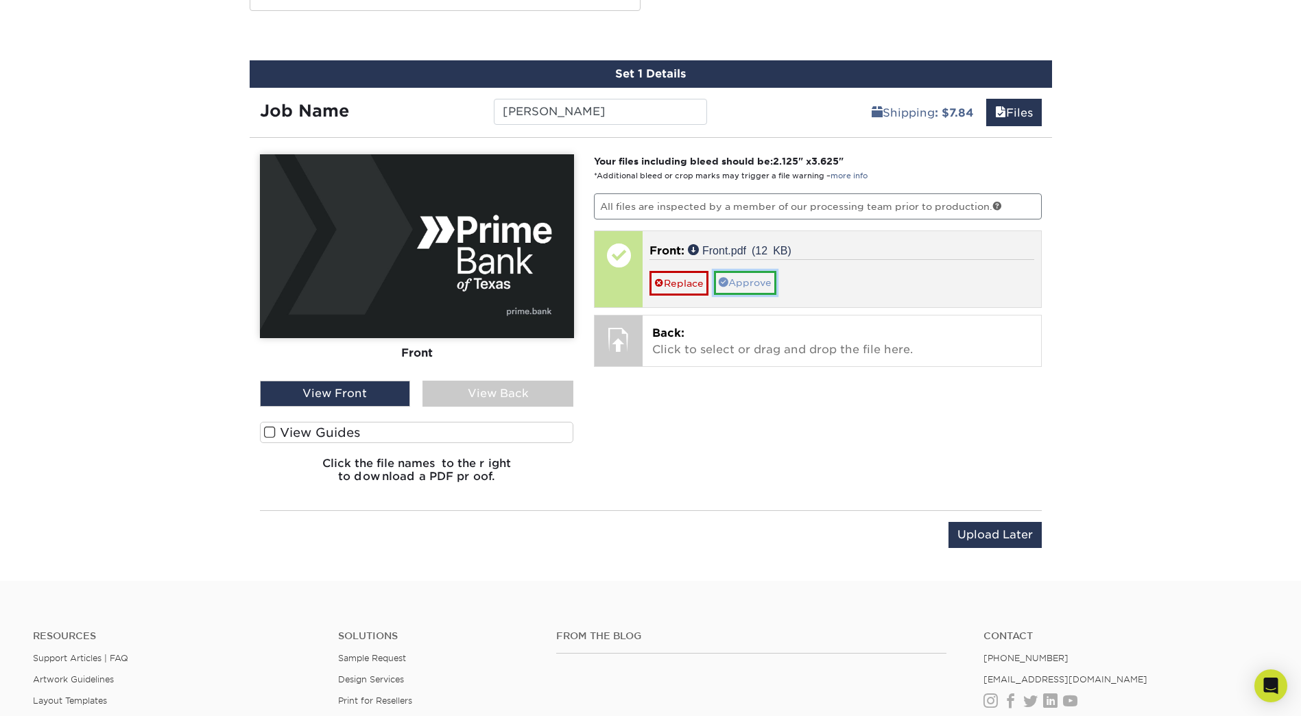
click at [747, 287] on link "Approve" at bounding box center [745, 282] width 62 height 23
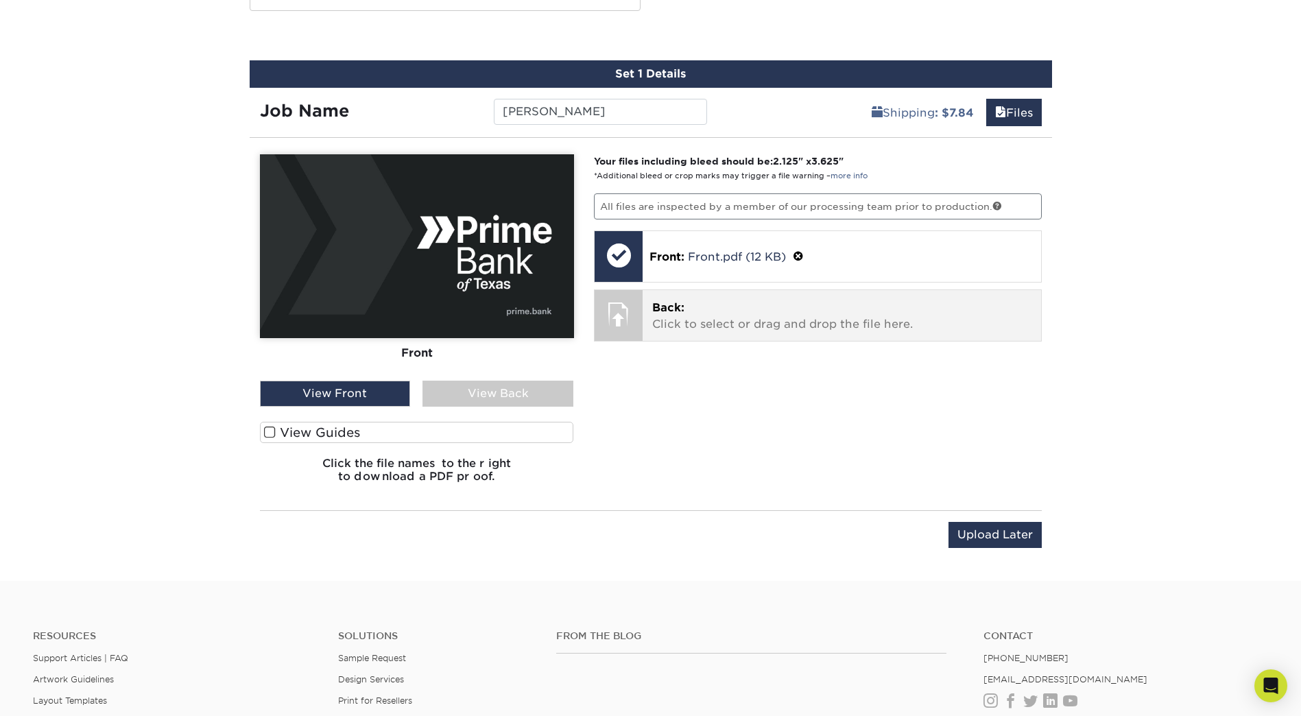
click at [652, 305] on div "Back: Click to select or drag and drop the file here. Choose file" at bounding box center [842, 315] width 399 height 51
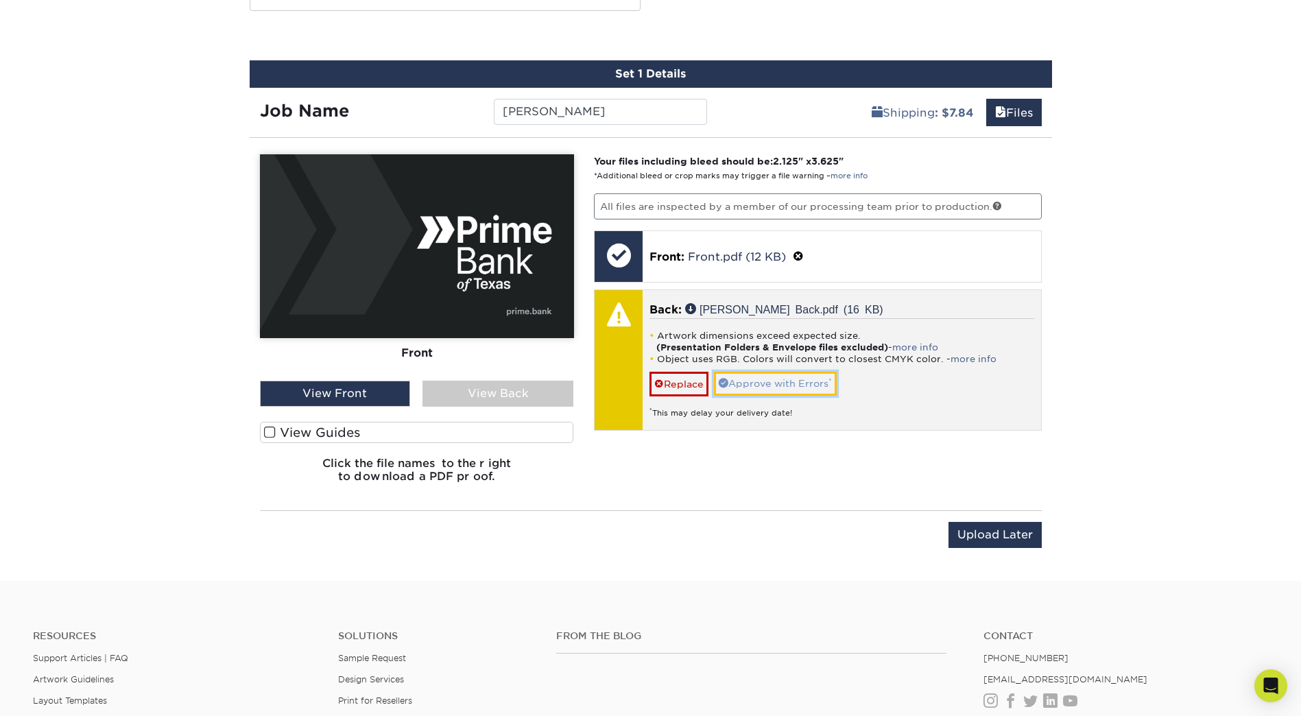
click at [750, 384] on link "Approve with Errors *" at bounding box center [775, 383] width 123 height 23
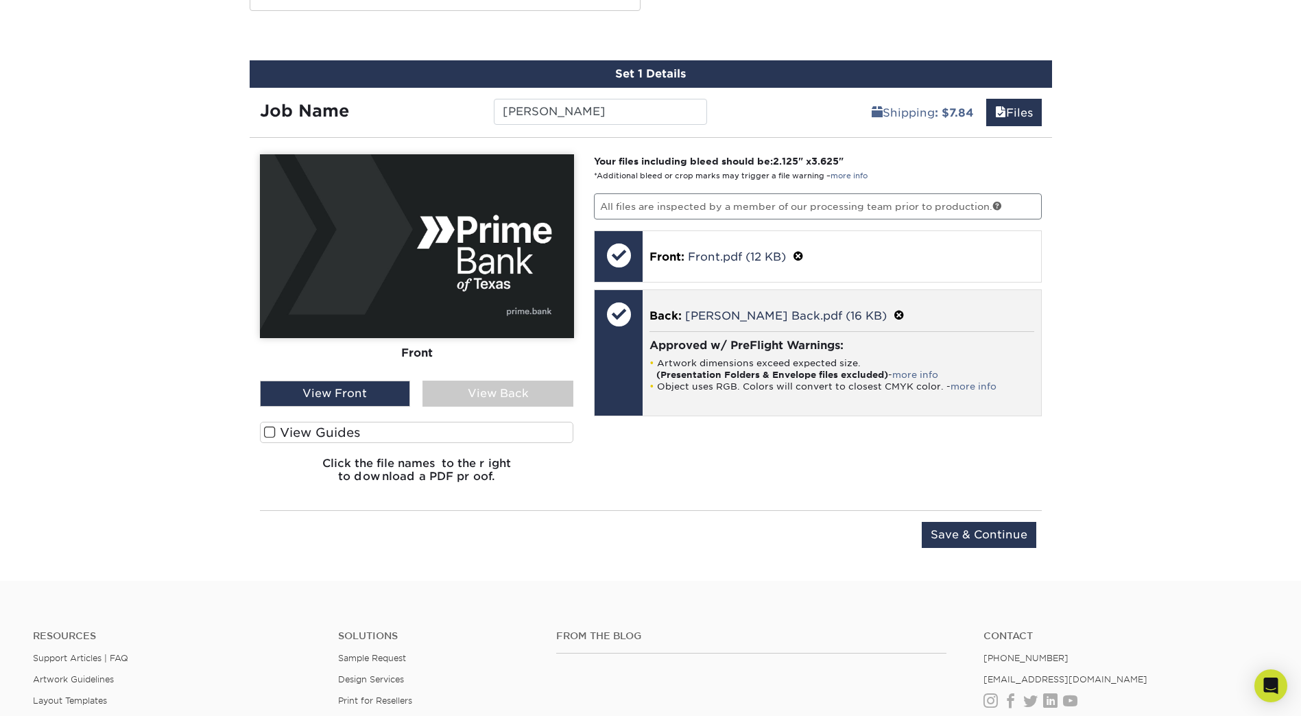
click at [620, 333] on div at bounding box center [619, 314] width 48 height 48
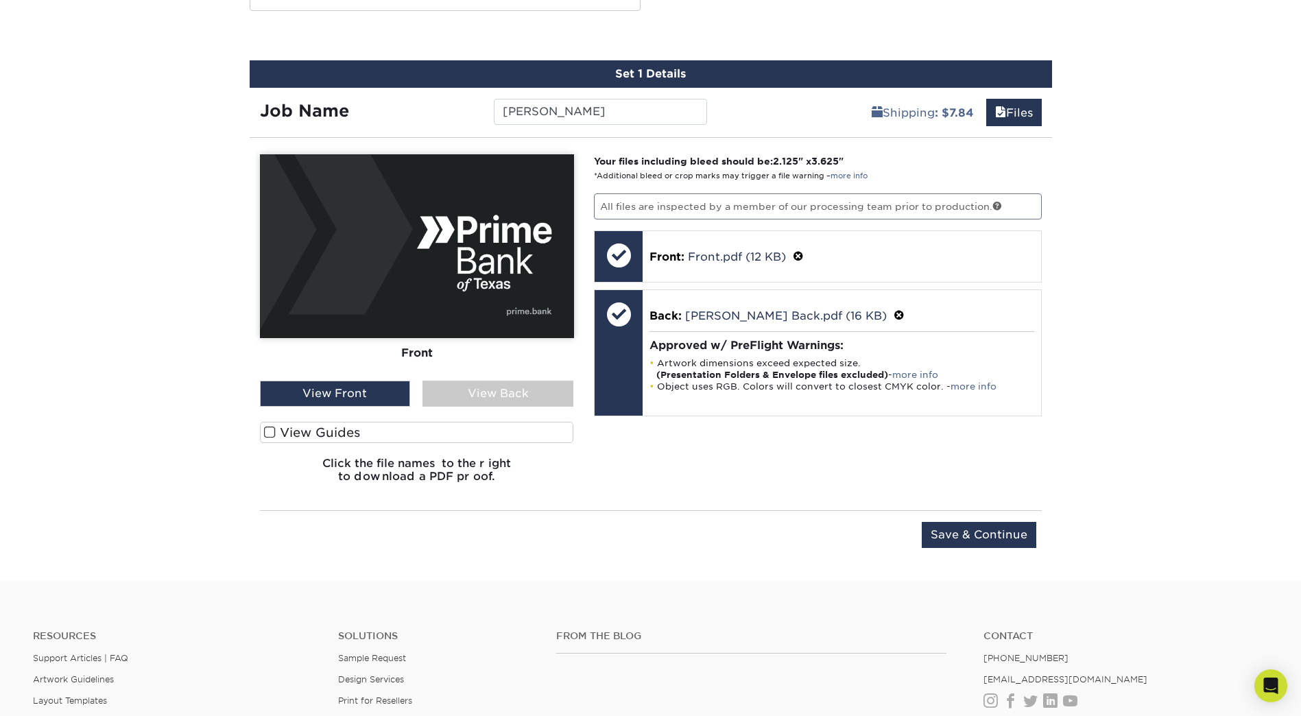
click at [523, 394] on div "View Back" at bounding box center [498, 394] width 151 height 26
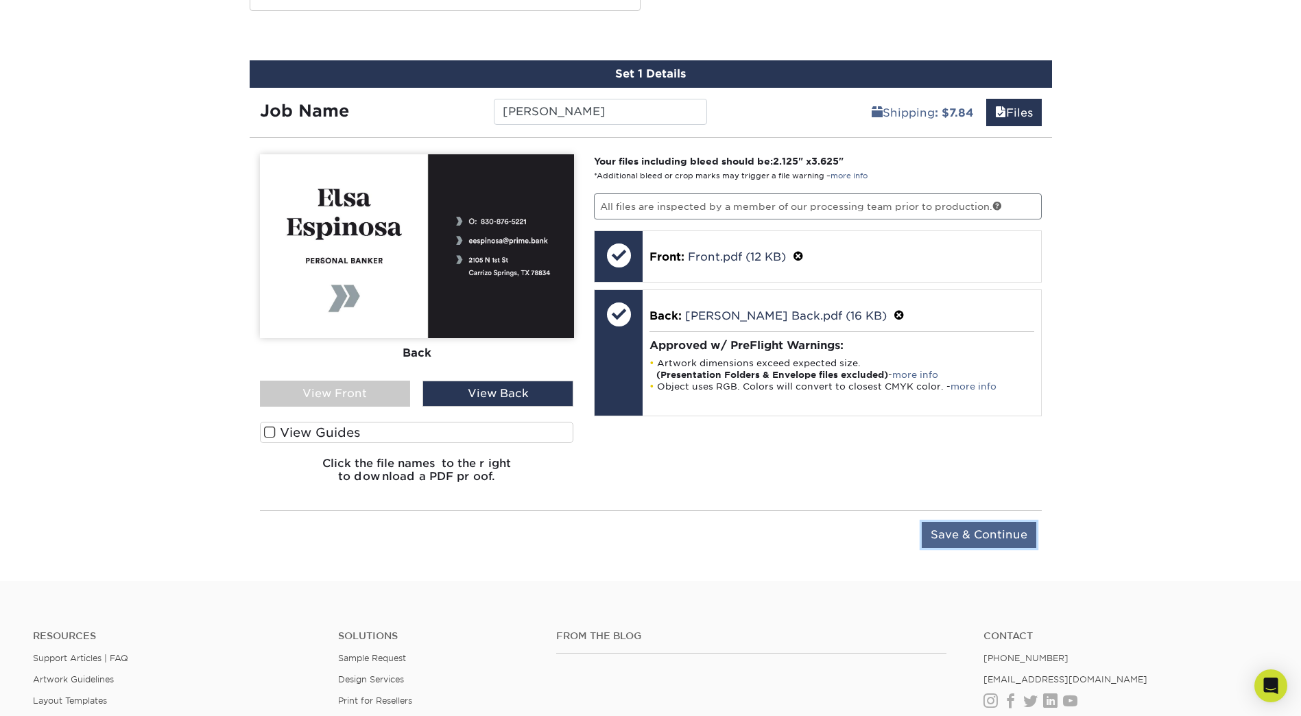
click at [984, 538] on input "Save & Continue" at bounding box center [979, 535] width 115 height 26
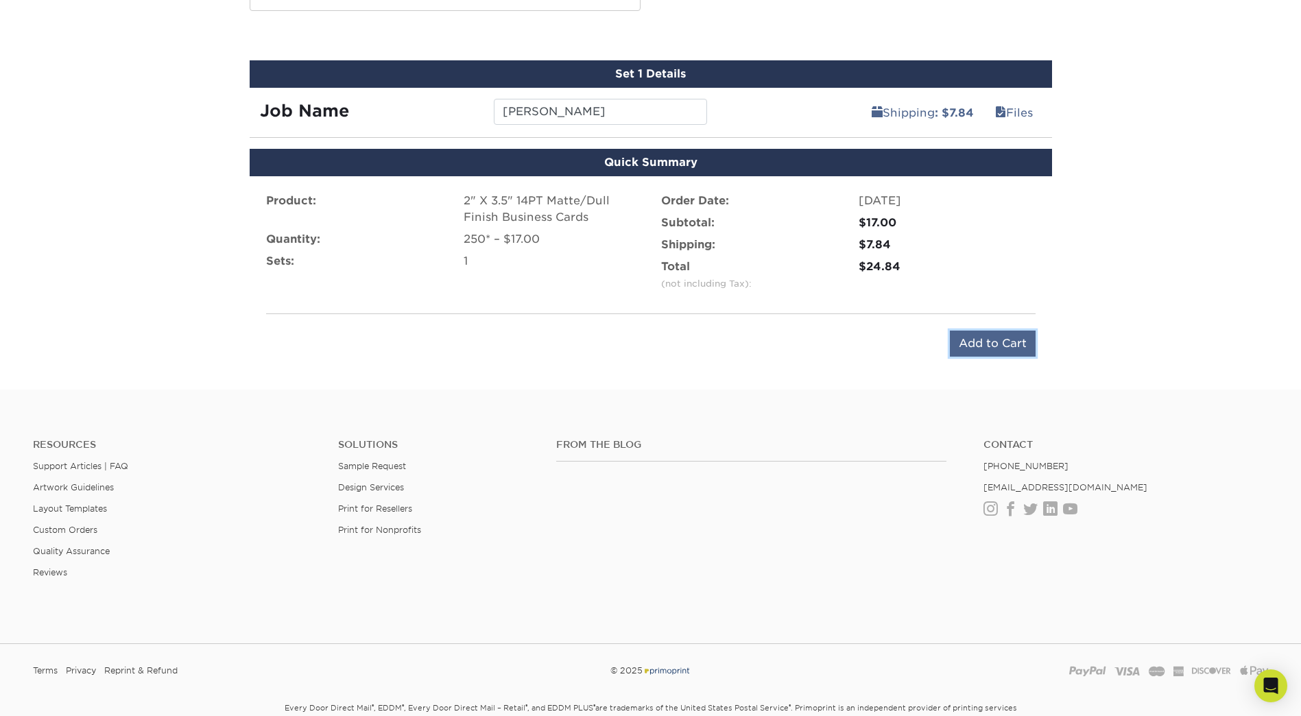
click at [969, 341] on input "Add to Cart" at bounding box center [993, 344] width 86 height 26
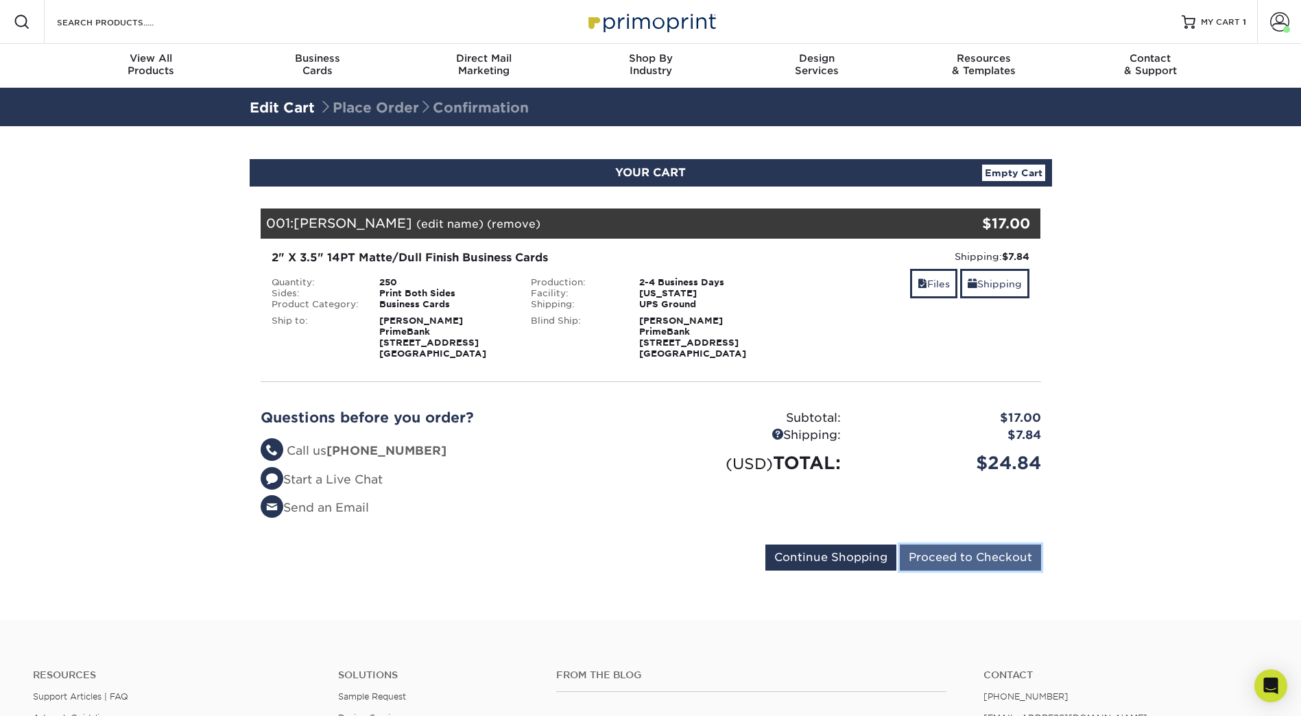
click at [965, 555] on input "Proceed to Checkout" at bounding box center [970, 558] width 141 height 26
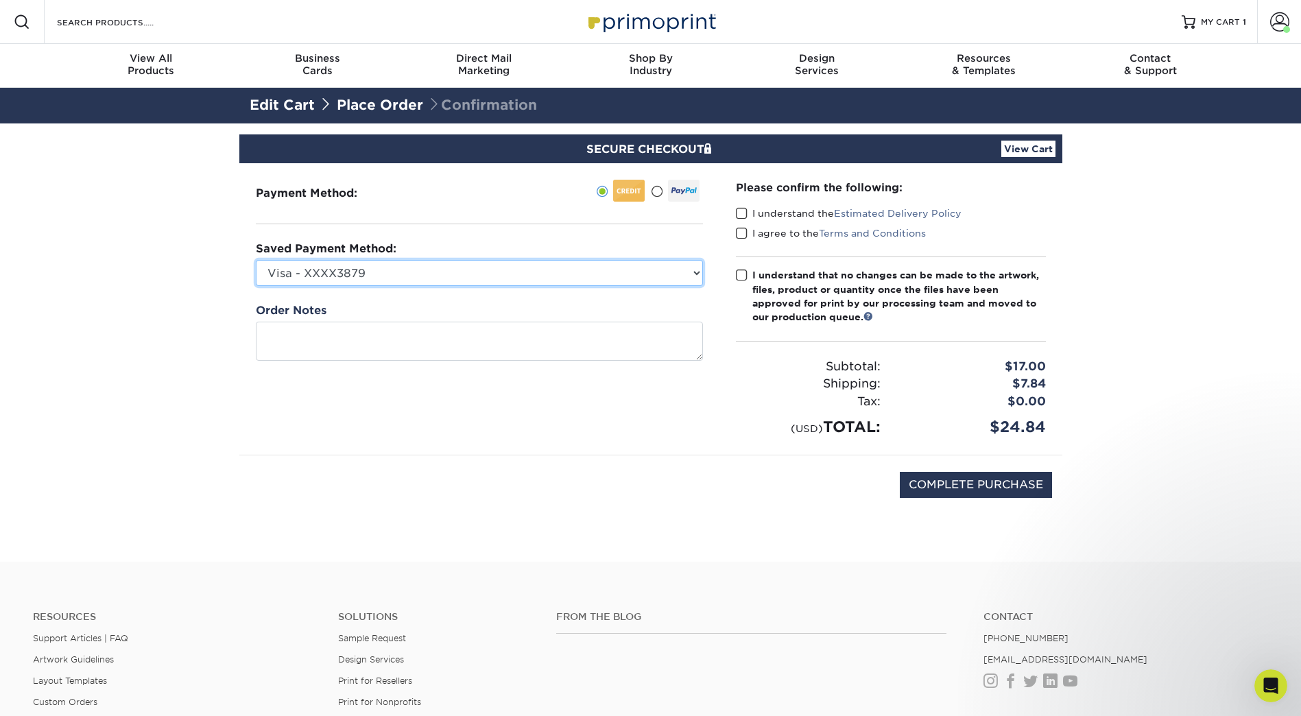
click at [546, 280] on select "Visa - XXXX3879 Visa - XXXX3894 Visa - XXXX0161 New Credit Card" at bounding box center [479, 273] width 447 height 26
select select "75444"
click at [256, 260] on select "Visa - XXXX3879 Visa - XXXX3894 Visa - XXXX0161 New Credit Card" at bounding box center [479, 273] width 447 height 26
click at [741, 215] on span at bounding box center [742, 213] width 12 height 13
click at [0, 0] on input "I understand the Estimated Delivery Policy" at bounding box center [0, 0] width 0 height 0
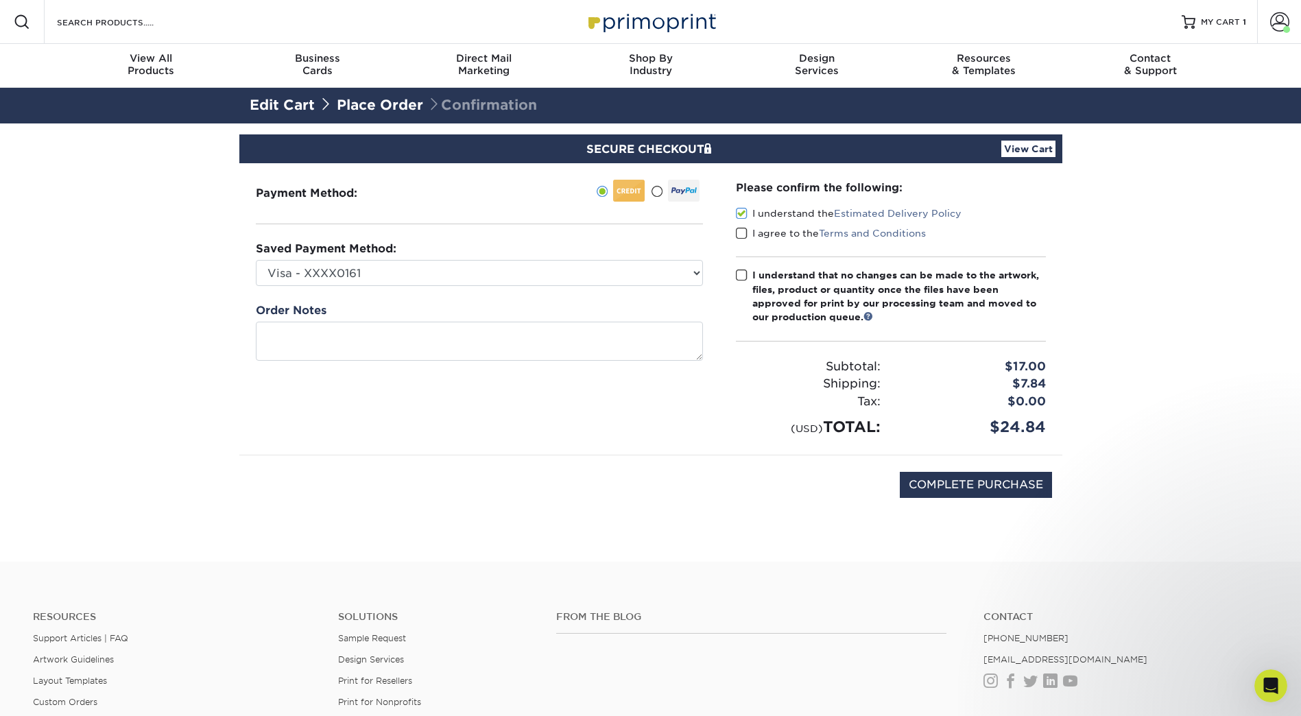
click at [745, 231] on span at bounding box center [742, 233] width 12 height 13
click at [0, 0] on input "I agree to the Terms and Conditions" at bounding box center [0, 0] width 0 height 0
click at [739, 270] on span at bounding box center [742, 275] width 12 height 13
click at [0, 0] on input "I understand that no changes can be made to the artwork, files, product or quan…" at bounding box center [0, 0] width 0 height 0
click at [997, 486] on input "COMPLETE PURCHASE" at bounding box center [976, 485] width 152 height 26
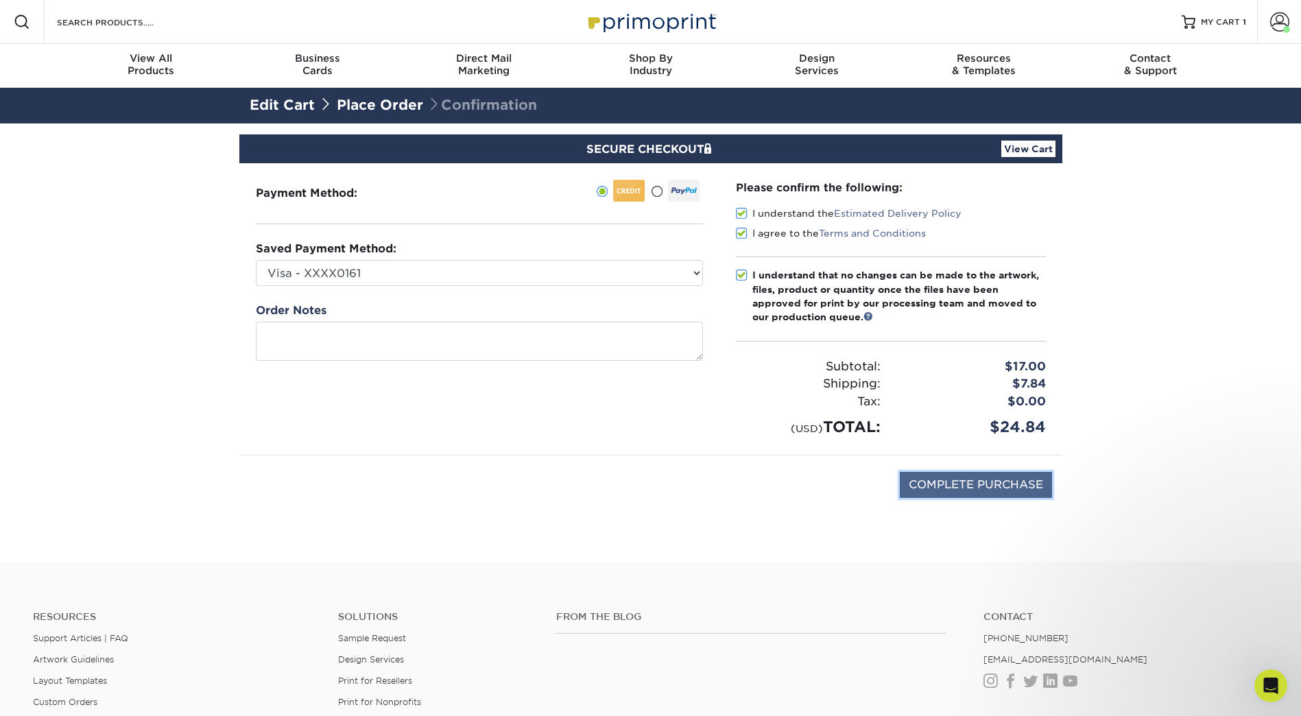
type input "PROCESSING, PLEASE WAIT..."
